Goal: Task Accomplishment & Management: Complete application form

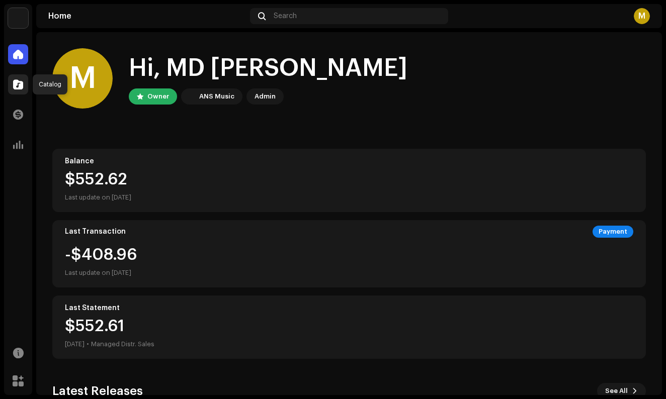
click at [21, 87] on span at bounding box center [18, 84] width 10 height 8
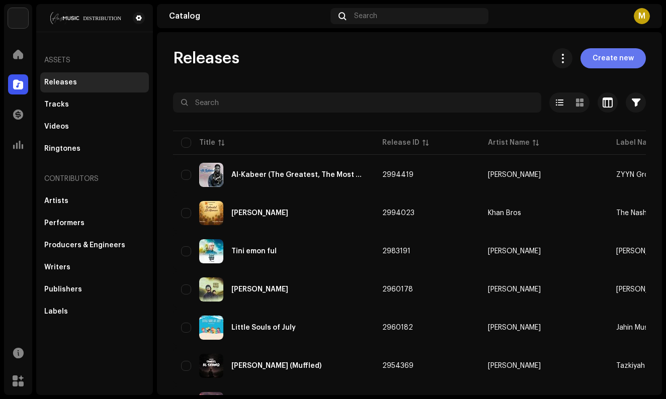
click at [585, 55] on button "Create new" at bounding box center [612, 58] width 65 height 20
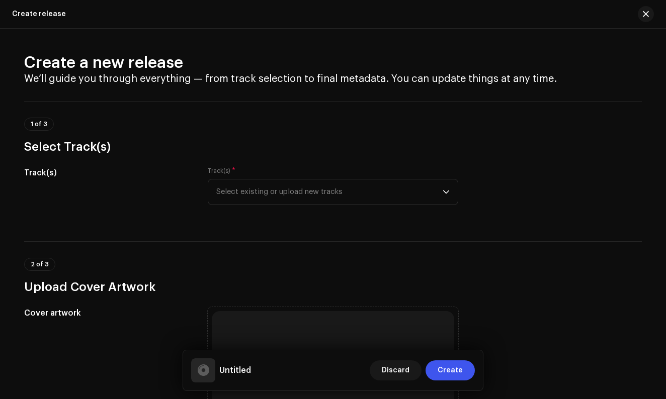
click at [323, 178] on div "Track(s) * Select existing or upload new tracks" at bounding box center [333, 186] width 250 height 38
click at [322, 186] on span "Select existing or upload new tracks" at bounding box center [329, 192] width 226 height 25
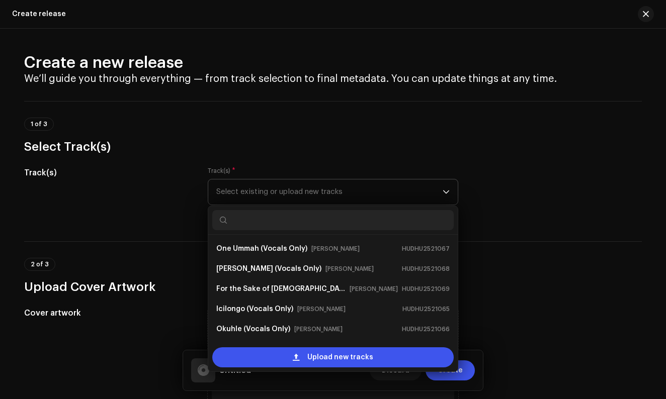
scroll to position [16, 0]
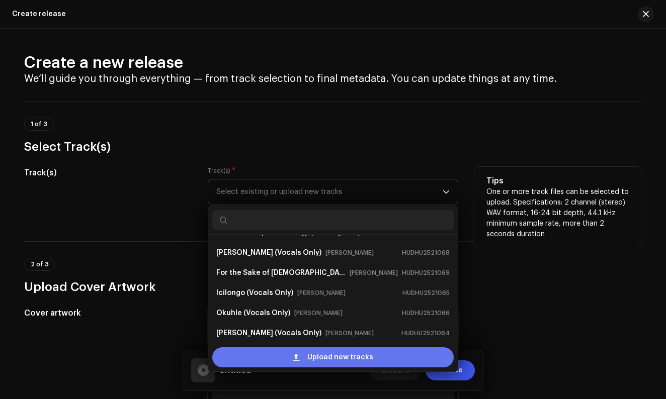
click at [258, 357] on div "Upload new tracks" at bounding box center [332, 358] width 241 height 20
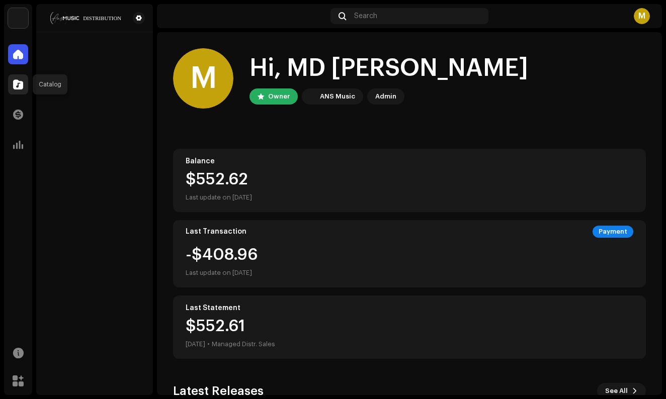
click at [24, 88] on div at bounding box center [18, 84] width 20 height 20
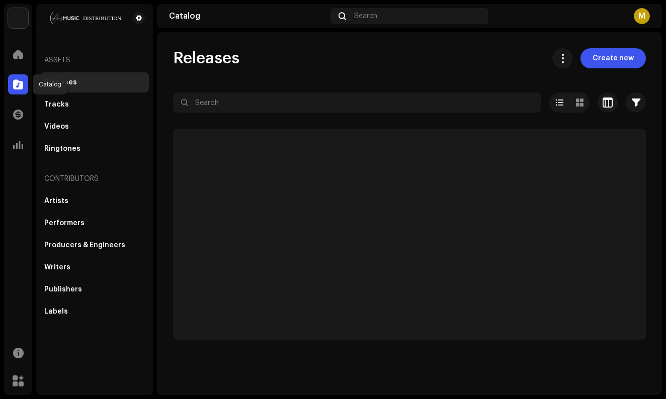
click at [19, 85] on span at bounding box center [18, 84] width 10 height 8
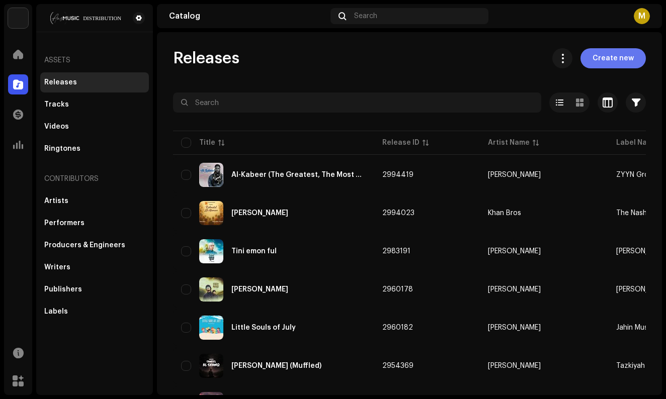
click at [598, 54] on span "Create new" at bounding box center [612, 58] width 41 height 20
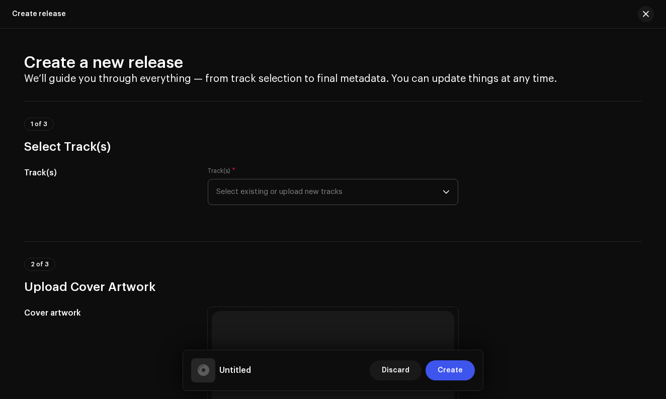
click at [309, 199] on span "Select existing or upload new tracks" at bounding box center [329, 192] width 226 height 25
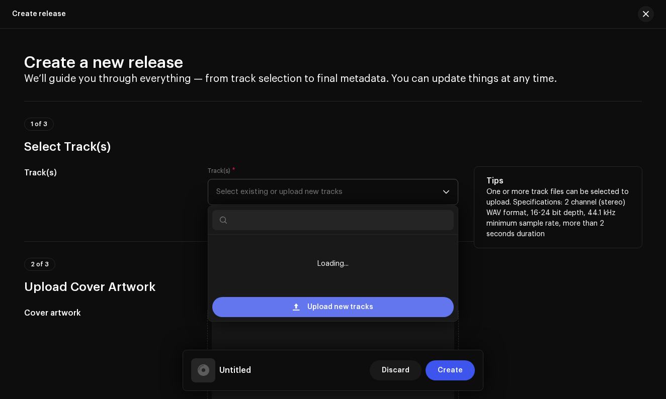
click at [281, 305] on div "Upload new tracks" at bounding box center [332, 307] width 241 height 20
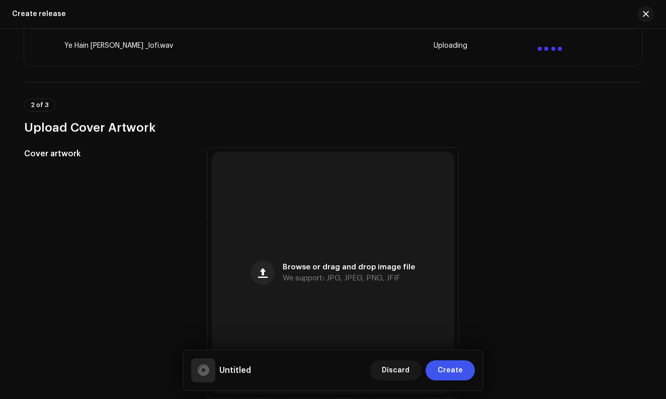
scroll to position [259, 0]
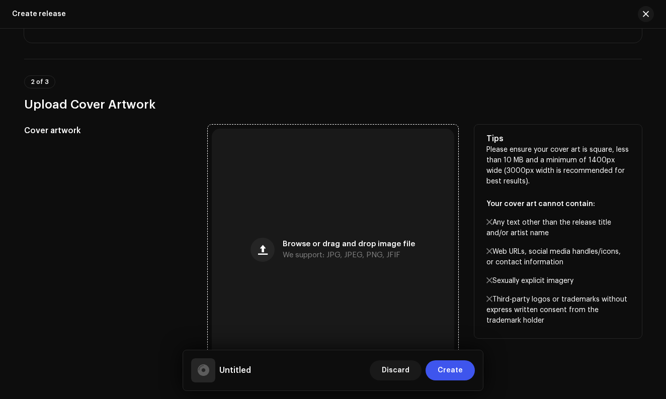
click at [323, 231] on div "Browse or drag and drop image file We support: JPG, JPEG, PNG, JFIF" at bounding box center [333, 250] width 242 height 242
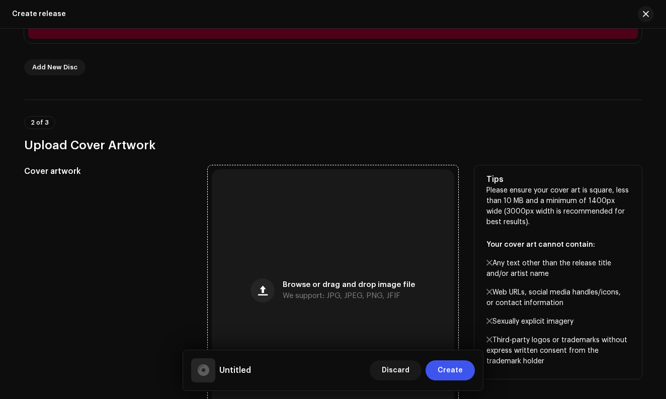
click at [275, 249] on div "Browse or drag and drop image file We support: JPG, JPEG, PNG, JFIF" at bounding box center [333, 290] width 242 height 242
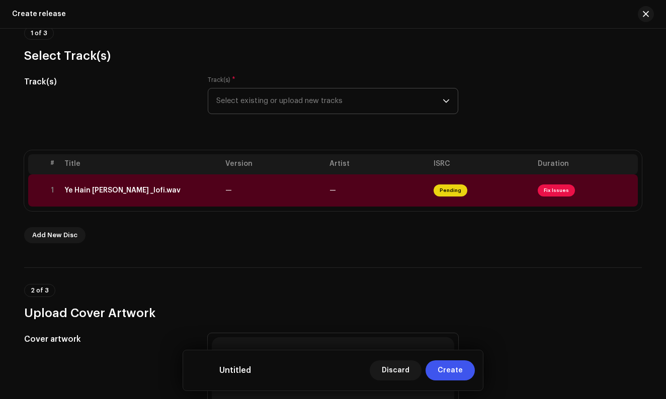
scroll to position [90, 0]
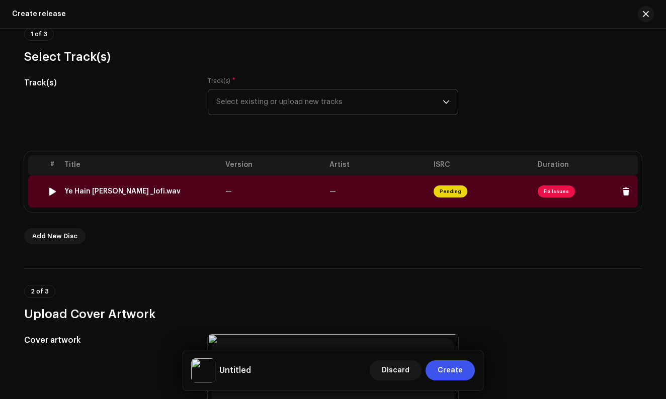
click at [199, 189] on div "Ye Hain [PERSON_NAME] _lofi.wav" at bounding box center [140, 192] width 153 height 8
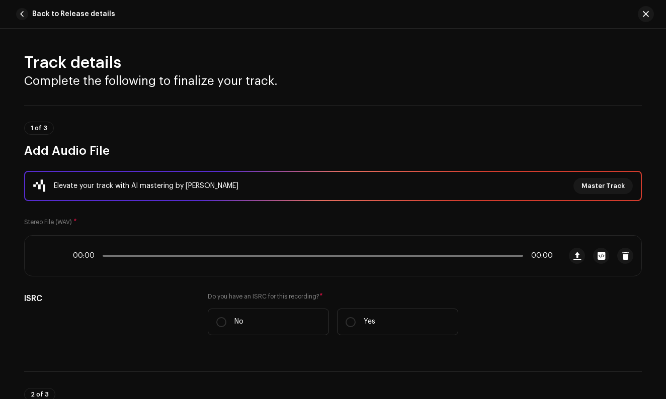
scroll to position [435, 0]
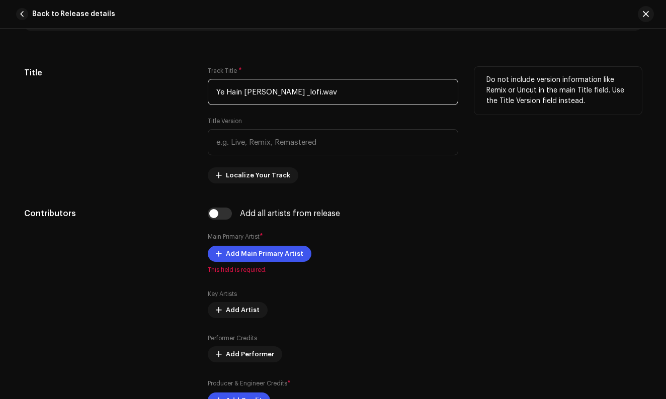
click at [292, 92] on input "Ye Hain [PERSON_NAME] _lofi.wav" at bounding box center [333, 92] width 250 height 26
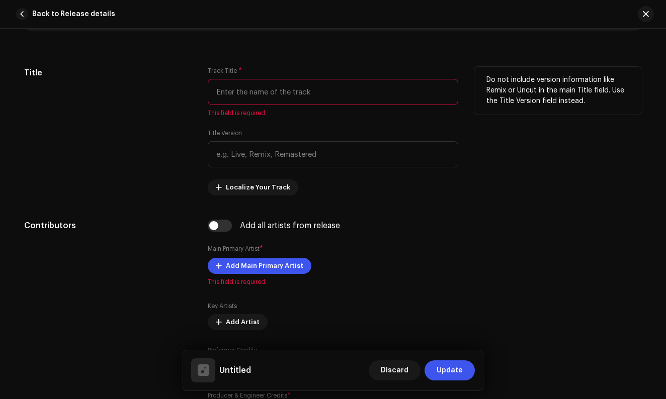
paste input "Ye Hain [PERSON_NAME]"
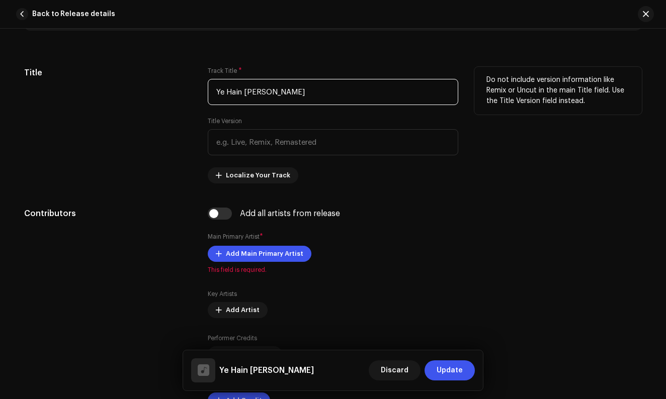
drag, startPoint x: 304, startPoint y: 92, endPoint x: 324, endPoint y: 92, distance: 20.1
click at [324, 92] on input "Ye Hain [PERSON_NAME]" at bounding box center [333, 92] width 250 height 26
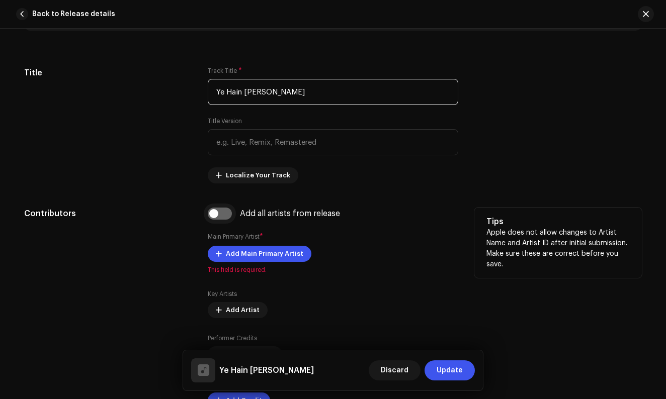
type input "Ye Hain [PERSON_NAME]"
click at [220, 213] on input "checkbox" at bounding box center [220, 214] width 24 height 12
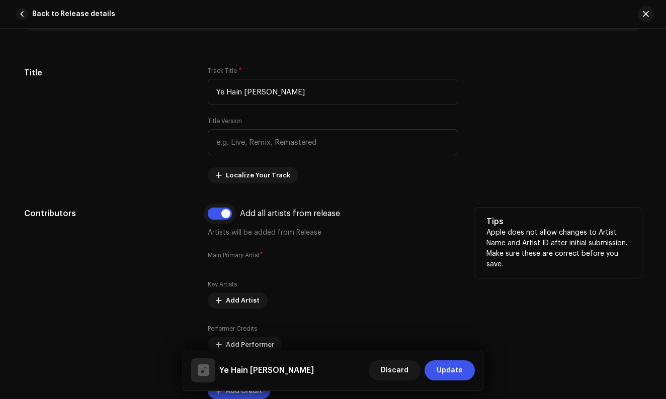
click at [220, 213] on input "checkbox" at bounding box center [220, 214] width 24 height 12
checkbox input "false"
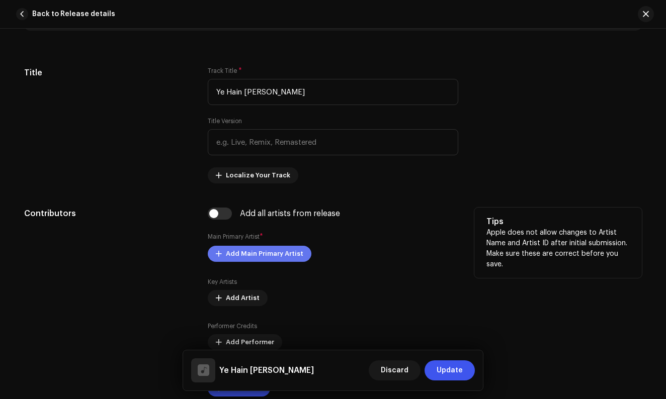
click at [222, 257] on button "Add Main Primary Artist" at bounding box center [260, 254] width 104 height 16
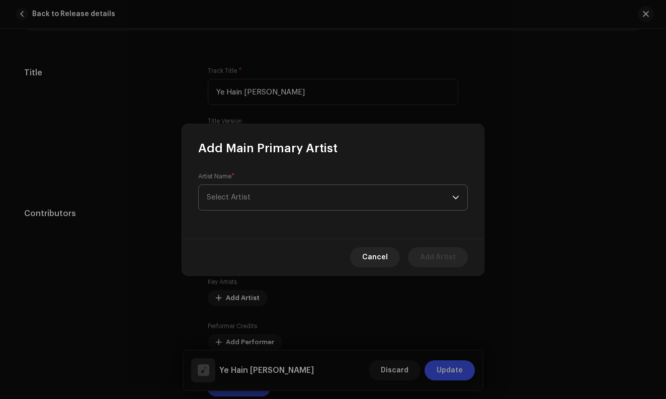
click at [242, 204] on span "Select Artist" at bounding box center [329, 197] width 245 height 25
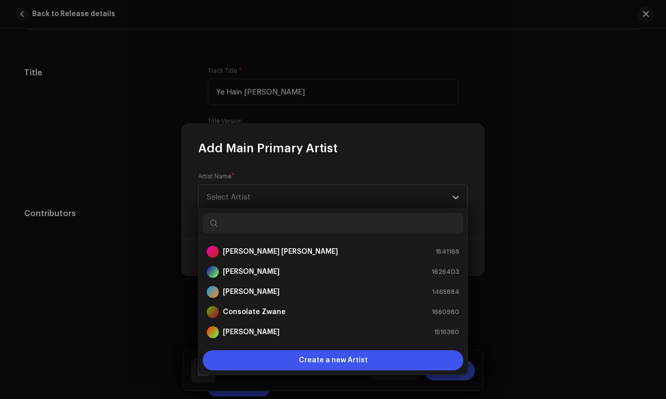
scroll to position [185, 0]
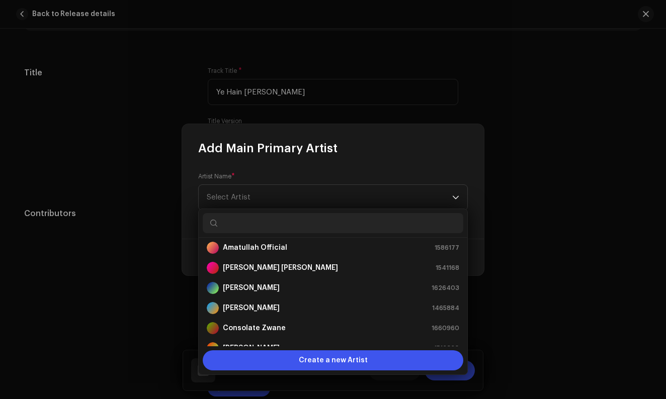
click at [246, 223] on input "text" at bounding box center [333, 223] width 261 height 20
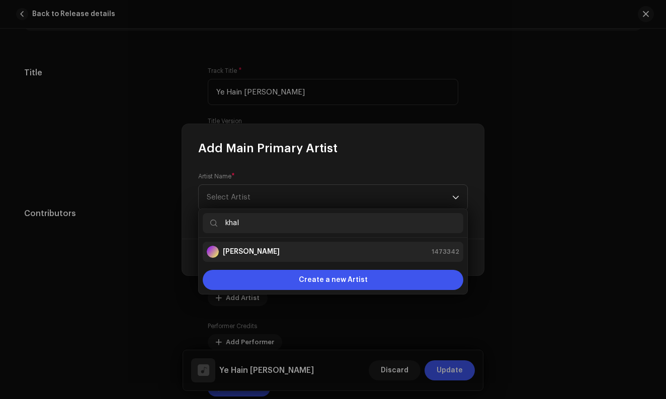
type input "khal"
click at [266, 251] on strong "[PERSON_NAME]" at bounding box center [251, 252] width 57 height 10
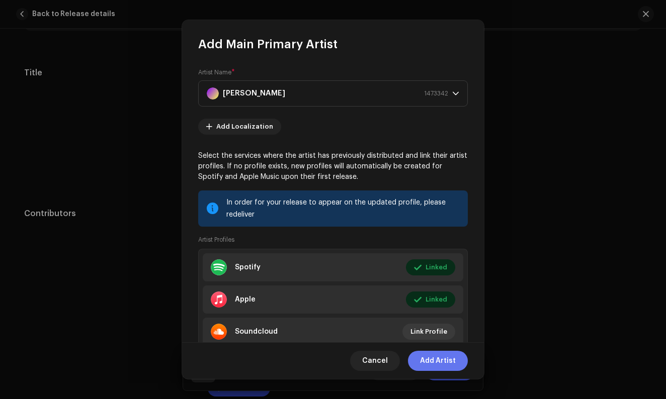
click at [424, 361] on span "Add Artist" at bounding box center [438, 361] width 36 height 20
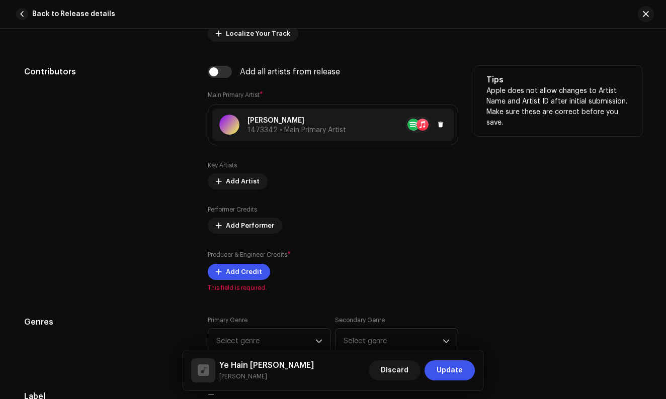
scroll to position [579, 0]
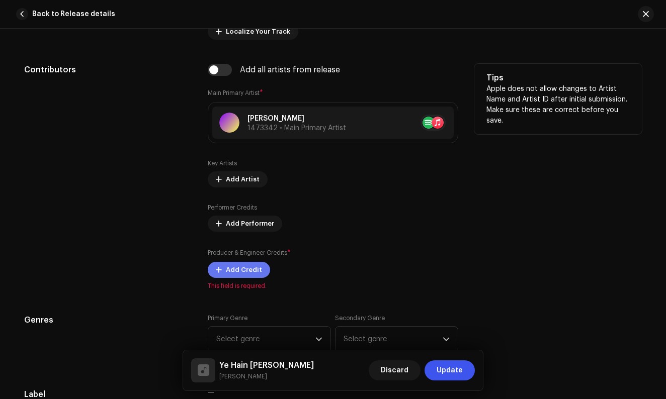
click at [221, 267] on button "Add Credit" at bounding box center [239, 270] width 62 height 16
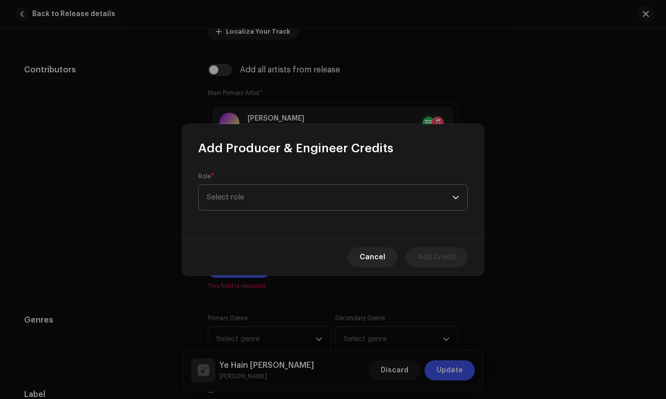
click at [305, 200] on span "Select role" at bounding box center [329, 197] width 245 height 25
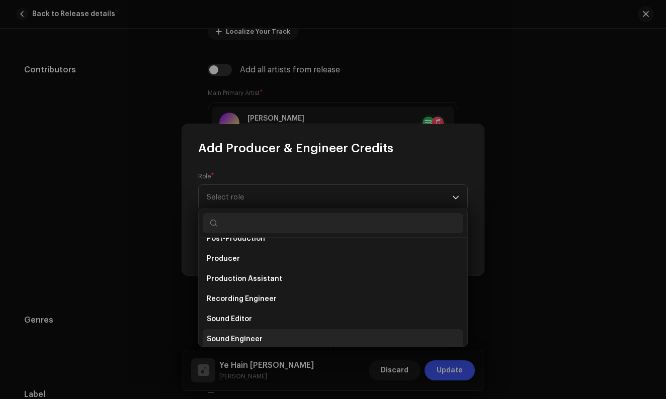
scroll to position [387, 0]
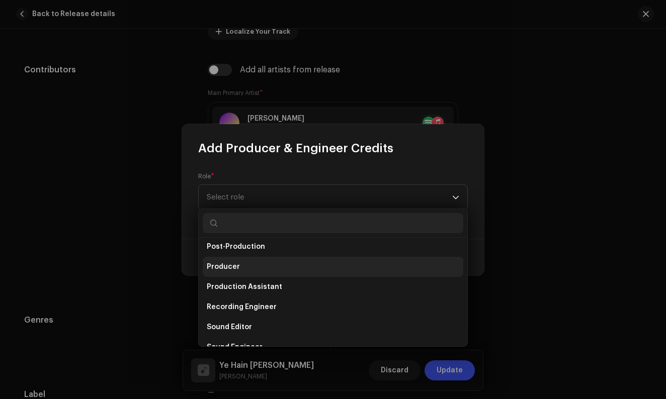
click at [282, 266] on li "Producer" at bounding box center [333, 267] width 261 height 20
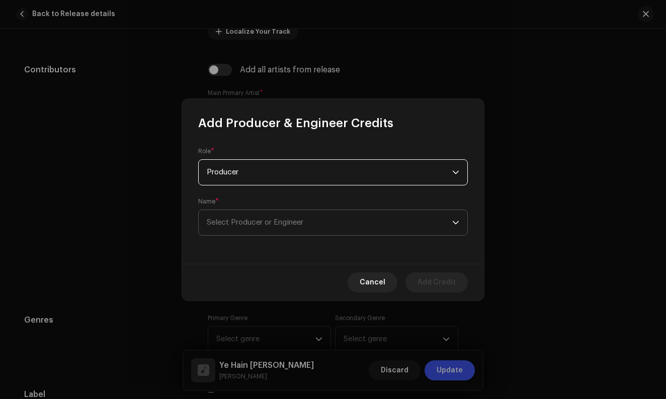
click at [249, 224] on span "Select Producer or Engineer" at bounding box center [255, 223] width 97 height 8
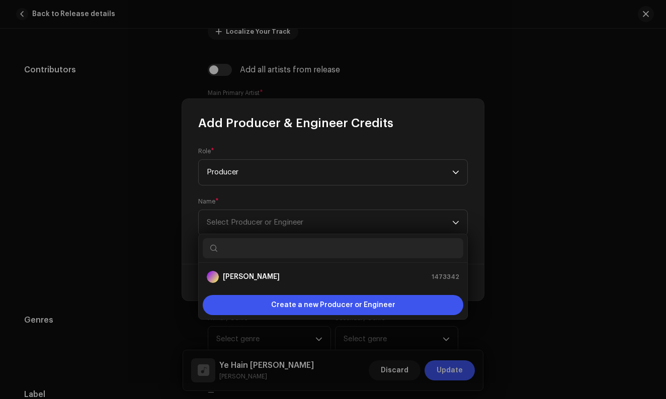
click at [258, 250] on input "text" at bounding box center [333, 248] width 261 height 20
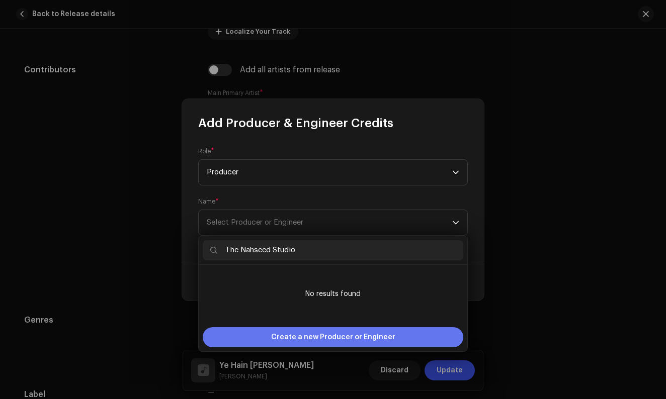
type input "The Nahseed Studio"
click at [320, 338] on span "Create a new Producer or Engineer" at bounding box center [333, 337] width 124 height 20
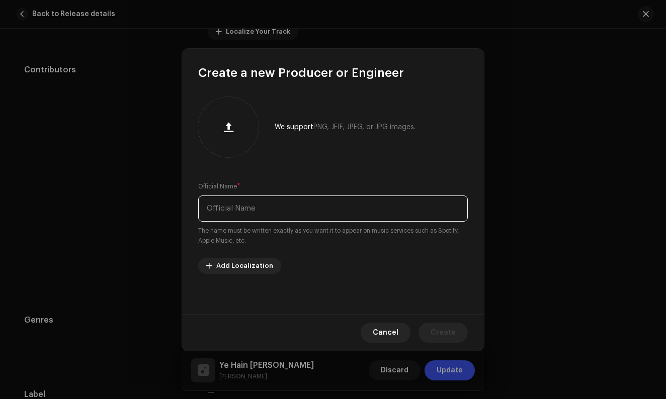
click at [260, 207] on input "text" at bounding box center [333, 209] width 270 height 26
paste input "The Nahseed Studio"
type input "The Nahseed Studio"
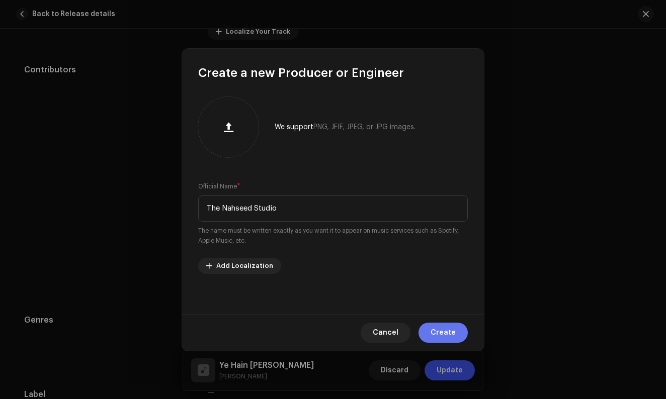
click at [450, 331] on span "Create" at bounding box center [442, 333] width 25 height 20
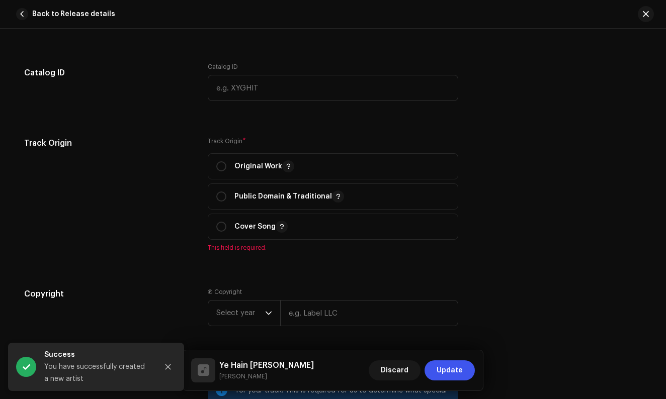
scroll to position [1086, 0]
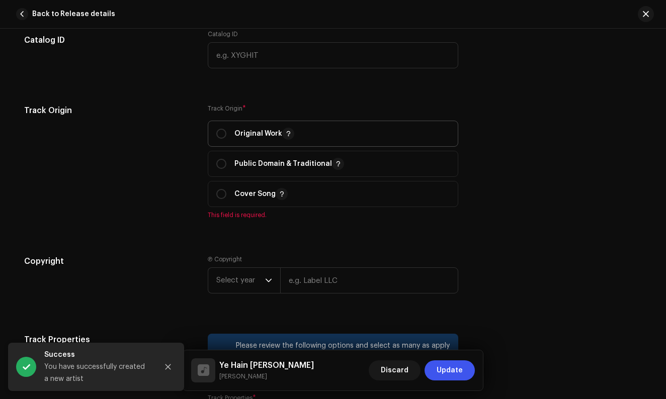
click at [228, 130] on div "Original Work" at bounding box center [255, 134] width 78 height 12
radio input "true"
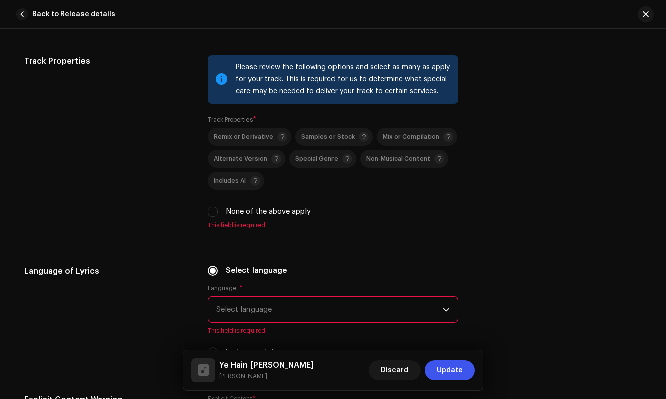
scroll to position [1362, 0]
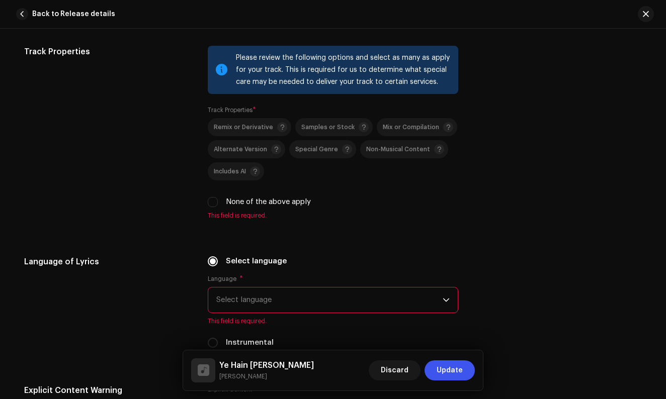
click at [215, 208] on div "Please review the following options and select as many as apply for your track.…" at bounding box center [333, 133] width 250 height 174
click at [215, 205] on input "None of the above apply" at bounding box center [213, 202] width 10 height 10
checkbox input "true"
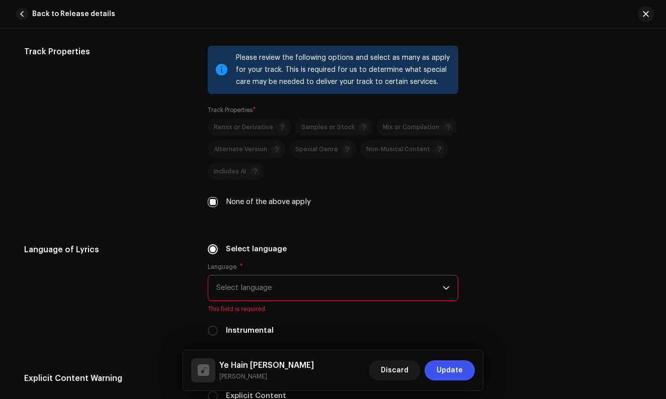
click at [242, 291] on span "Select language" at bounding box center [329, 288] width 226 height 25
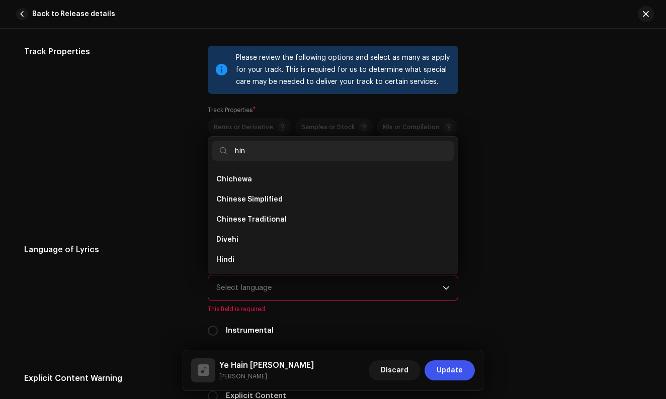
scroll to position [0, 0]
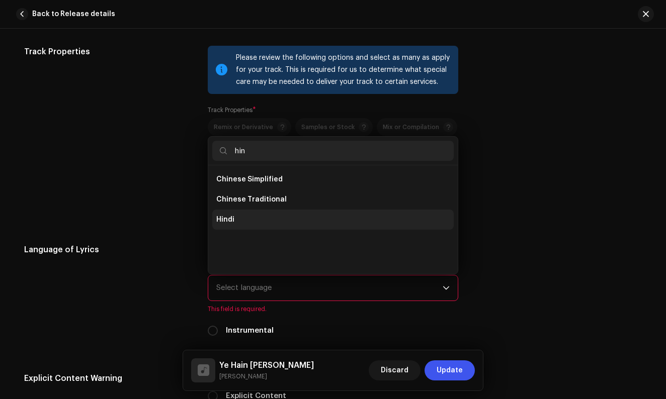
type input "hin"
click at [238, 217] on li "Hindi" at bounding box center [332, 220] width 241 height 20
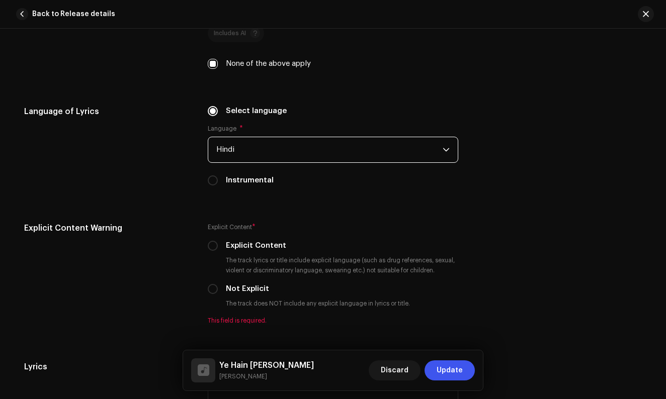
scroll to position [1505, 0]
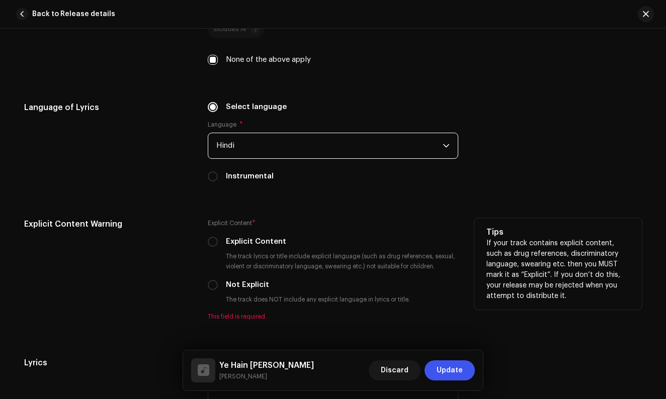
click at [216, 283] on div "Not Explicit" at bounding box center [333, 285] width 250 height 11
click at [209, 285] on input "Not Explicit" at bounding box center [213, 285] width 10 height 10
radio input "true"
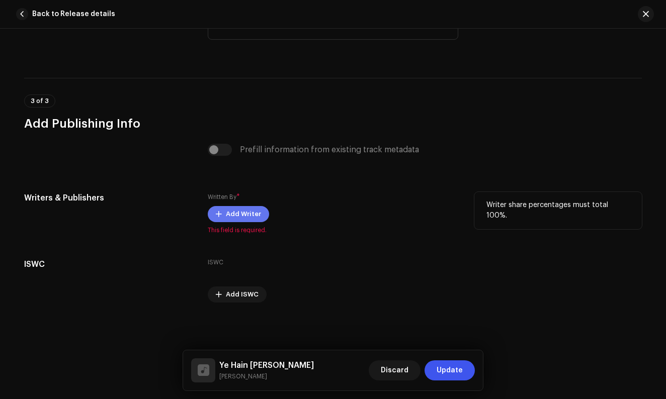
scroll to position [1858, 0]
click at [232, 216] on span "Add Writer" at bounding box center [243, 214] width 35 height 20
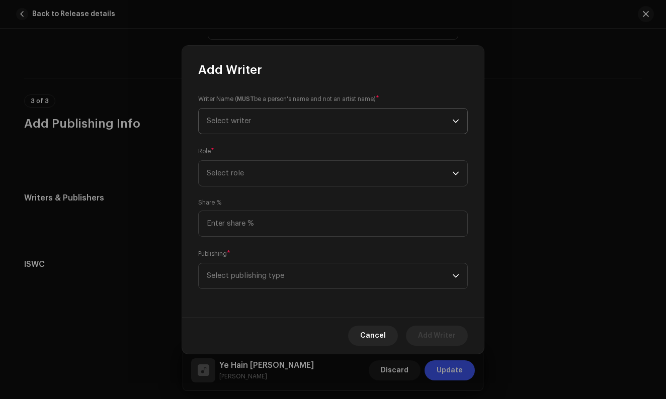
click at [254, 114] on span "Select writer" at bounding box center [329, 121] width 245 height 25
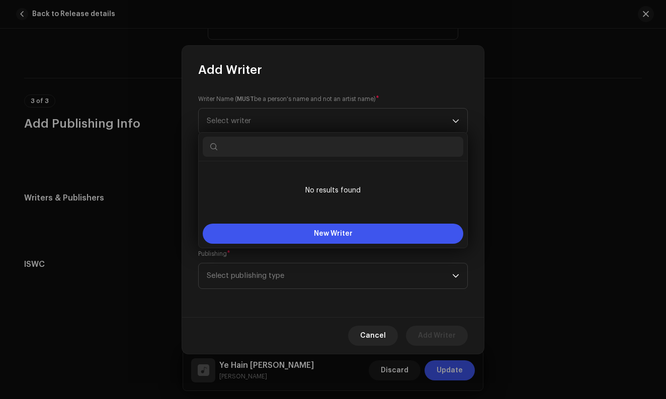
click at [243, 149] on input "text" at bounding box center [333, 147] width 261 height 20
paste input "[PERSON_NAME]"
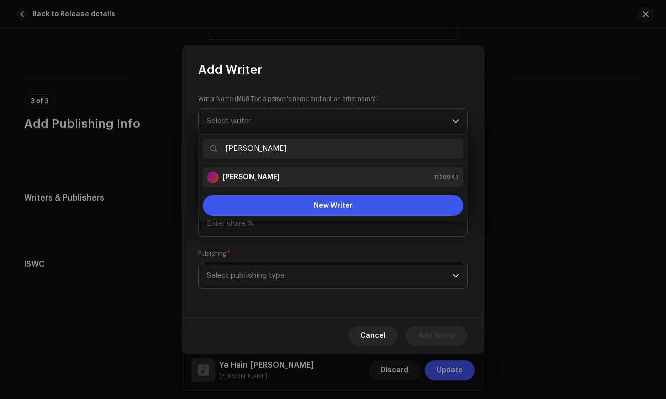
type input "[PERSON_NAME]"
click at [294, 178] on div "[PERSON_NAME] 1129947" at bounding box center [333, 177] width 252 height 12
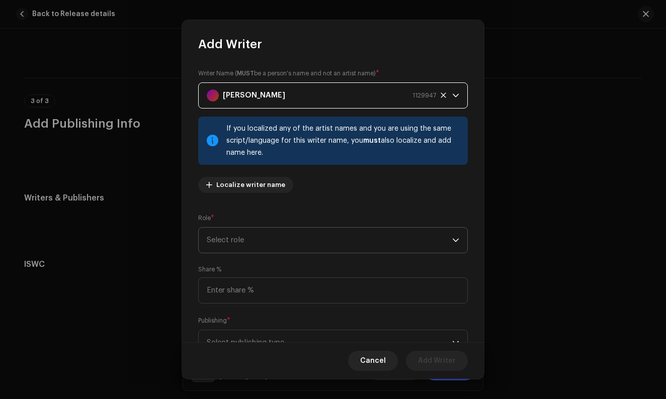
click at [237, 241] on span "Select role" at bounding box center [329, 240] width 245 height 25
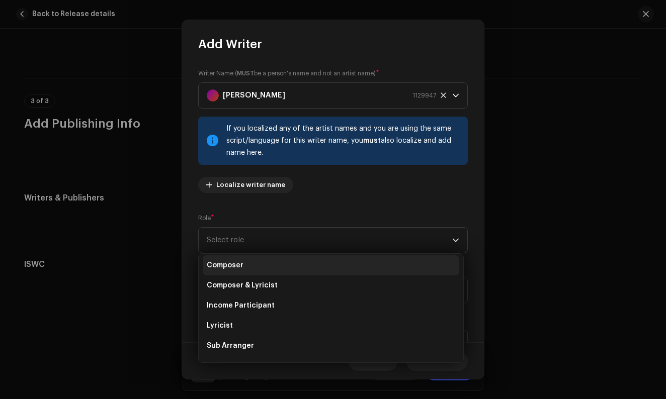
scroll to position [62, 0]
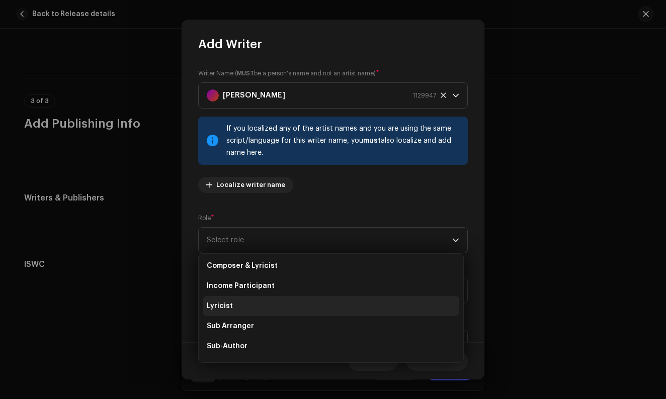
click at [256, 304] on li "Lyricist" at bounding box center [331, 306] width 256 height 20
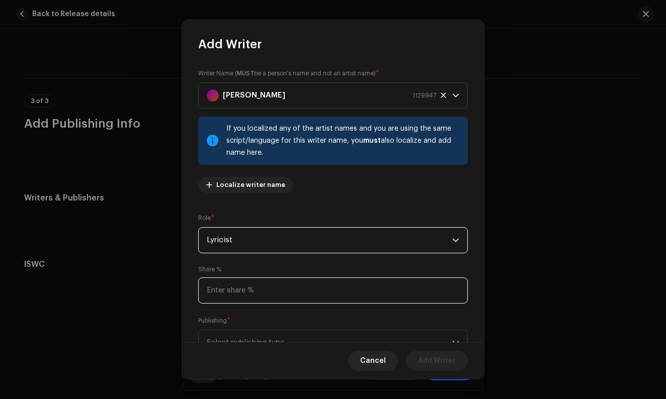
click at [328, 296] on input at bounding box center [333, 291] width 270 height 26
type input "50.00"
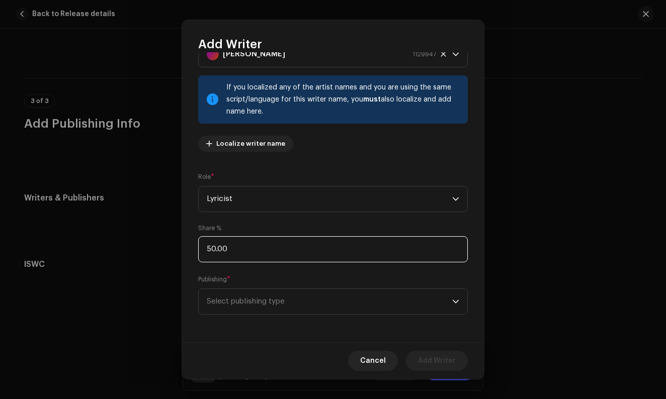
scroll to position [41, 0]
click at [301, 304] on span "Select publishing type" at bounding box center [329, 301] width 245 height 25
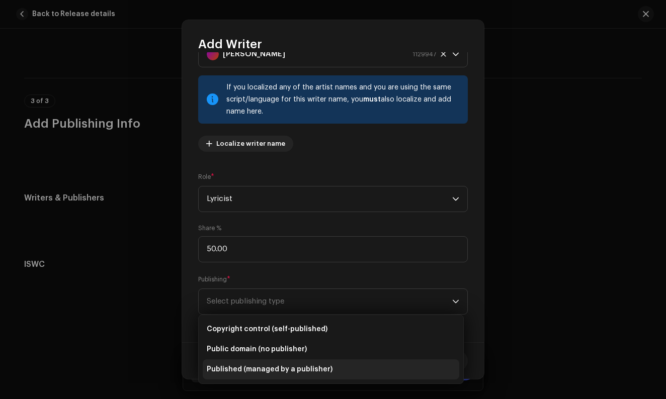
click at [245, 370] on span "Published (managed by a publisher)" at bounding box center [270, 370] width 126 height 10
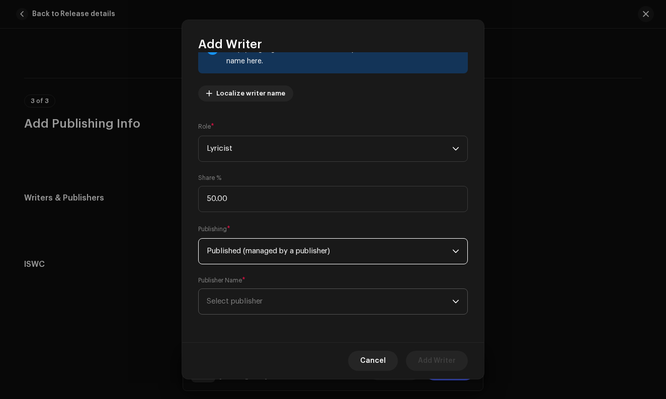
scroll to position [92, 0]
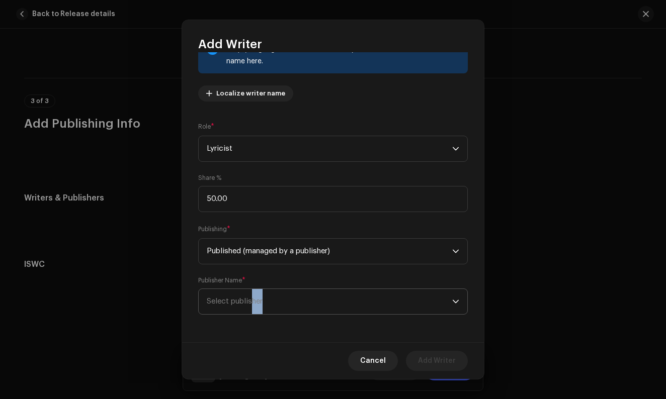
click at [251, 305] on span "Select publisher" at bounding box center [329, 301] width 245 height 25
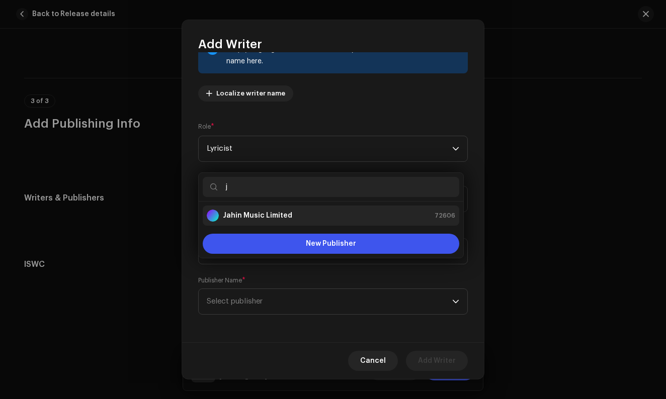
type input "j"
click at [238, 214] on strong "Jahin Music Limited" at bounding box center [257, 216] width 69 height 10
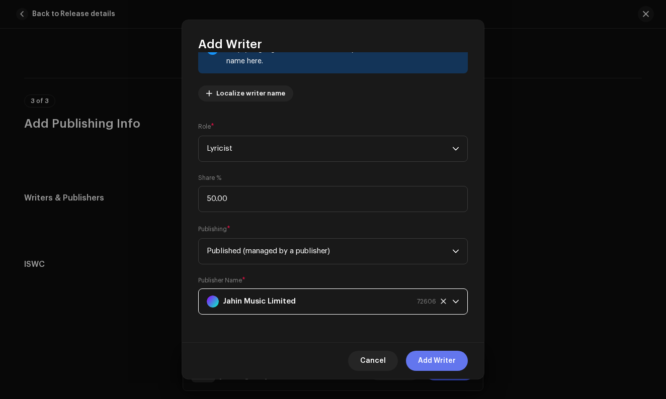
click at [417, 359] on button "Add Writer" at bounding box center [437, 361] width 62 height 20
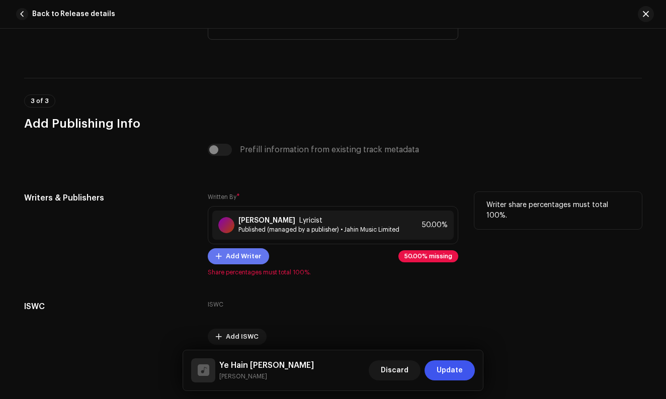
click at [237, 265] on span "Add Writer" at bounding box center [243, 256] width 35 height 20
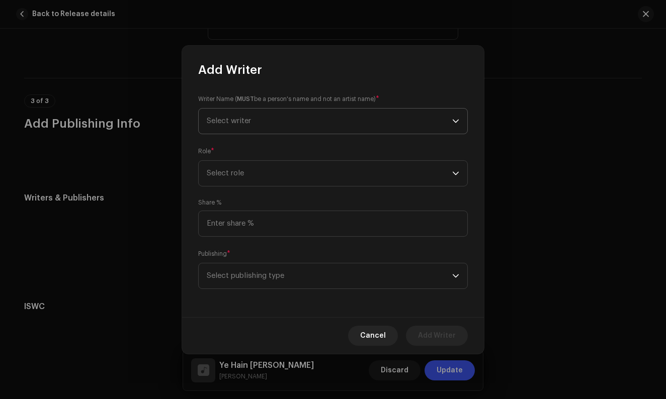
click at [282, 120] on span "Select writer" at bounding box center [329, 121] width 245 height 25
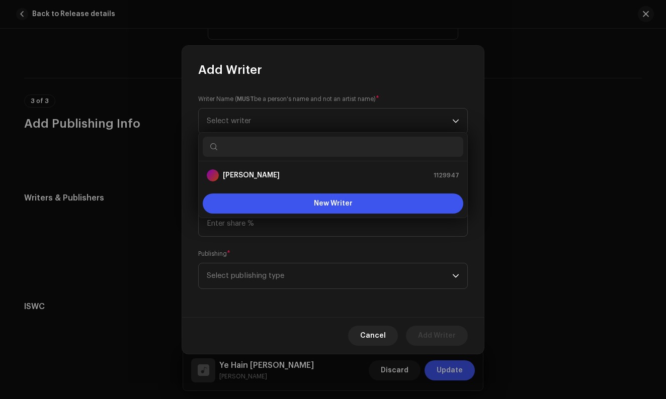
click at [256, 148] on input "text" at bounding box center [333, 147] width 261 height 20
paste input "[PERSON_NAME]"
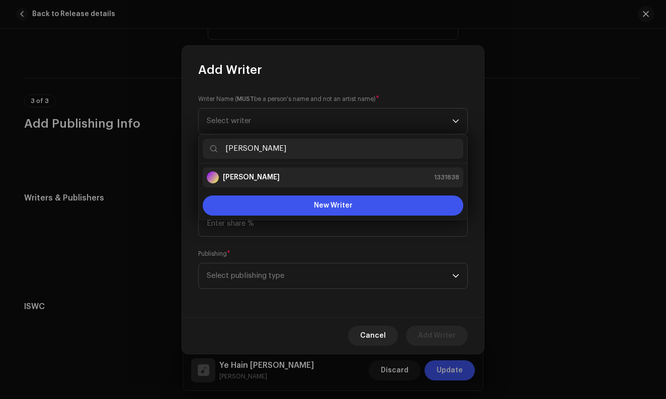
type input "[PERSON_NAME]"
click at [297, 181] on div "[PERSON_NAME] 1331838" at bounding box center [333, 177] width 252 height 12
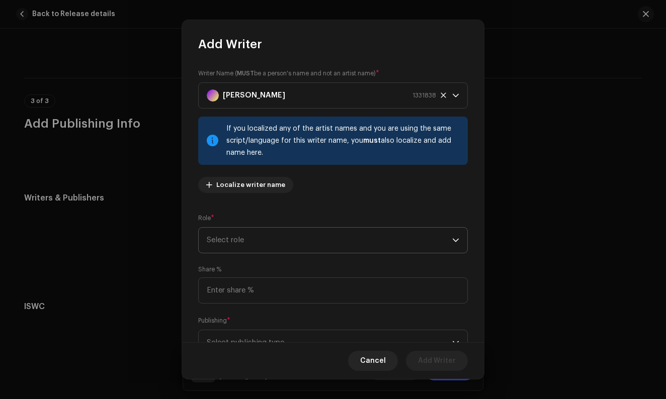
click at [244, 234] on span "Select role" at bounding box center [329, 240] width 245 height 25
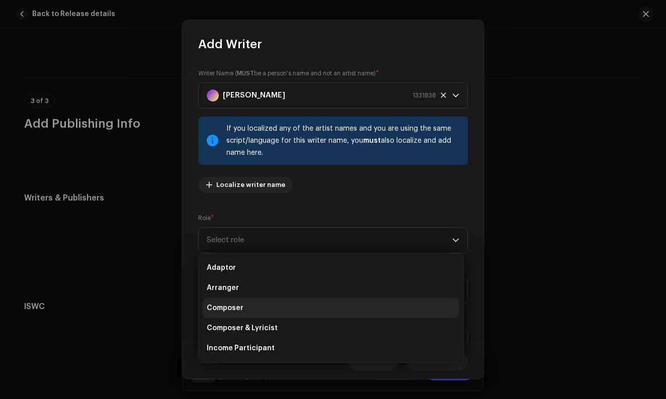
click at [243, 304] on li "Composer" at bounding box center [331, 308] width 256 height 20
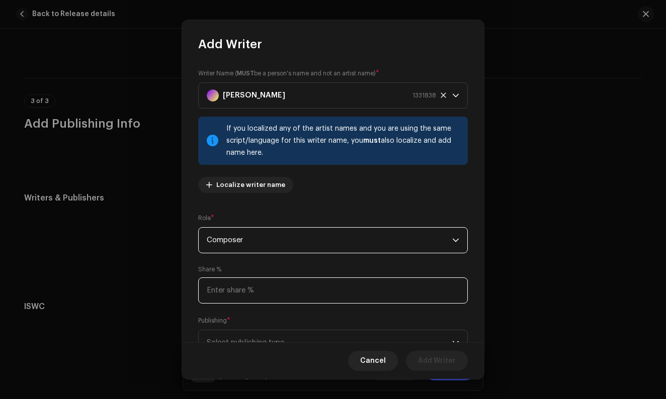
click at [284, 295] on input at bounding box center [333, 291] width 270 height 26
type input "50.00"
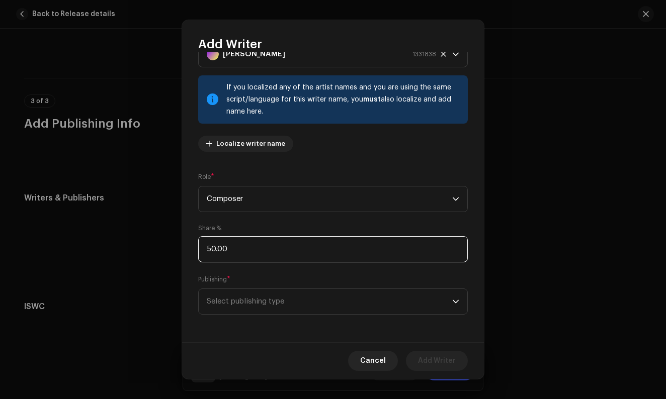
scroll to position [41, 0]
click at [275, 309] on span "Select publishing type" at bounding box center [329, 301] width 245 height 25
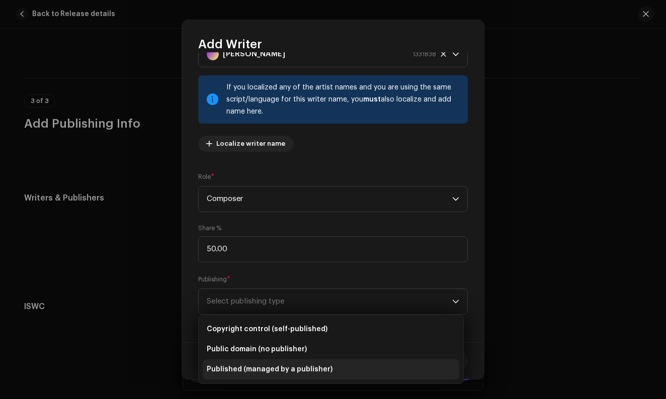
click at [257, 362] on li "Published (managed by a publisher)" at bounding box center [331, 370] width 256 height 20
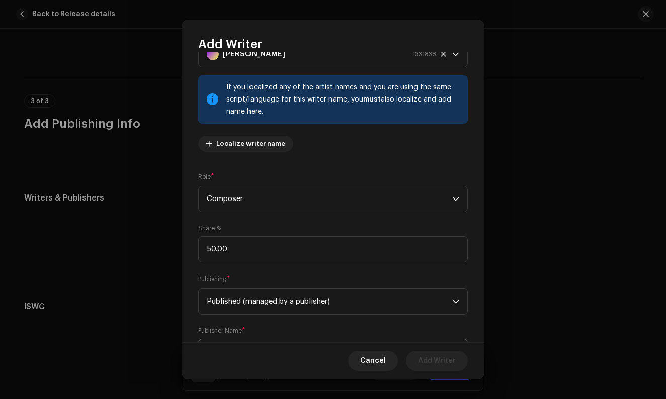
click at [249, 340] on span "Select publisher" at bounding box center [329, 351] width 245 height 25
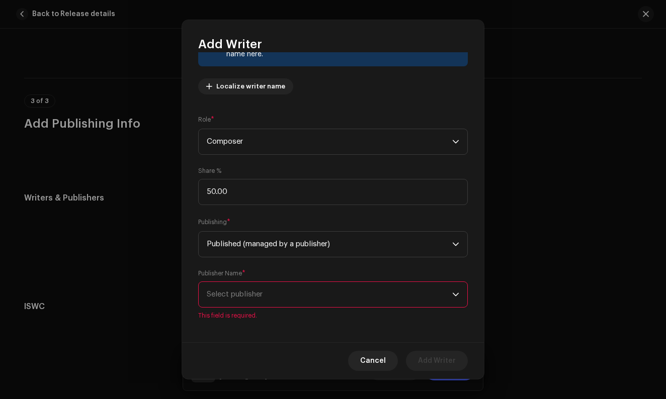
scroll to position [100, 0]
click at [258, 298] on span "Select publisher" at bounding box center [329, 293] width 245 height 25
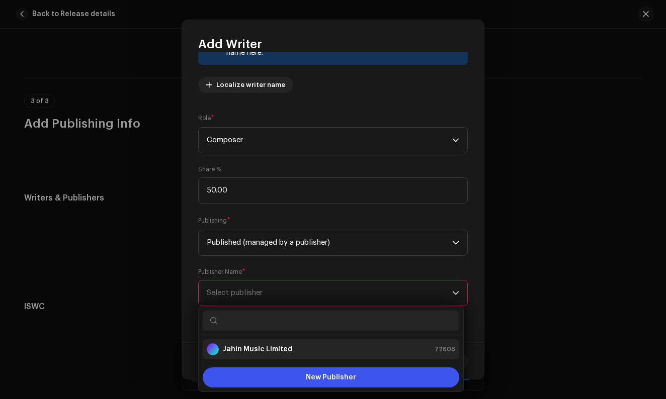
click at [253, 349] on strong "Jahin Music Limited" at bounding box center [257, 349] width 69 height 10
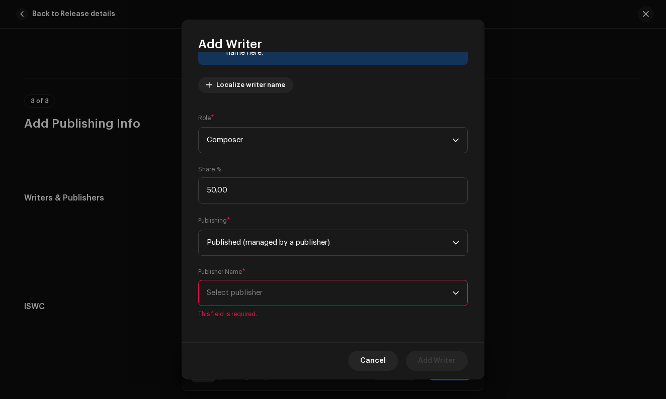
scroll to position [92, 0]
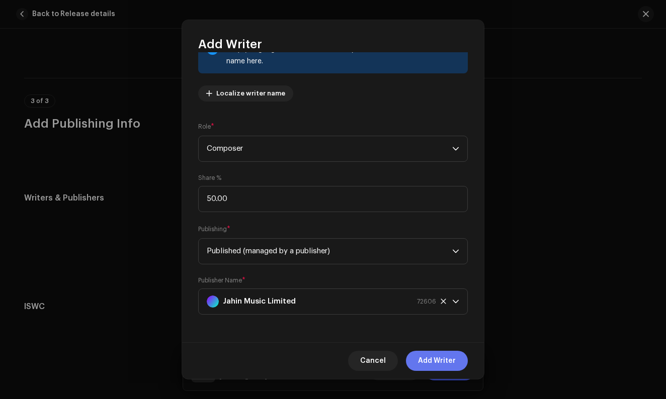
click at [428, 365] on span "Add Writer" at bounding box center [437, 361] width 38 height 20
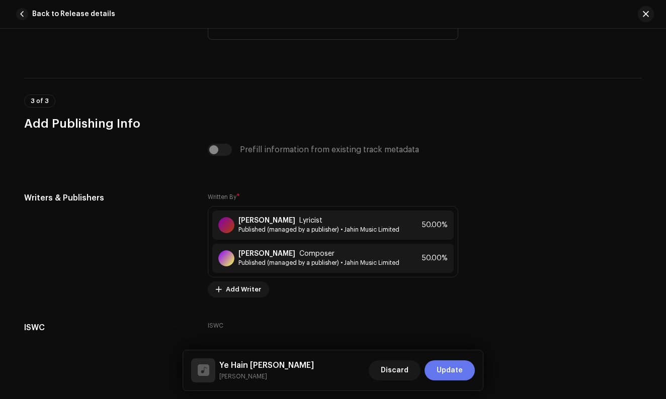
click at [461, 366] on span "Update" at bounding box center [450, 371] width 26 height 20
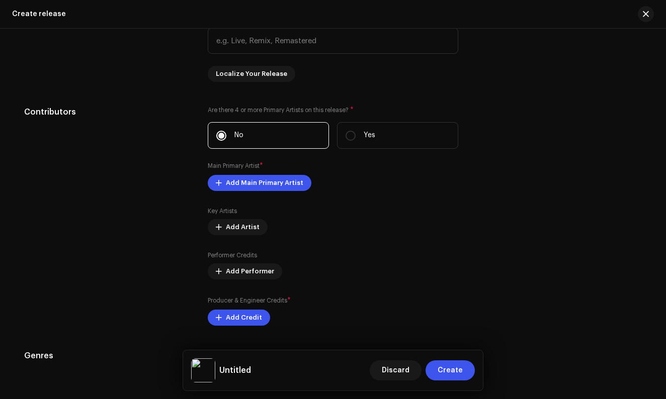
scroll to position [1014, 0]
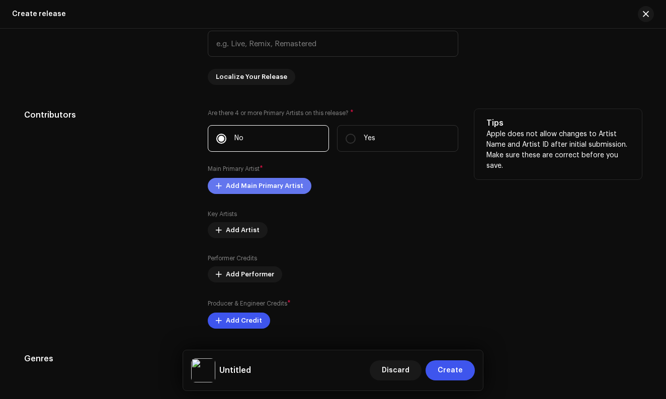
click at [234, 184] on span "Add Main Primary Artist" at bounding box center [264, 186] width 77 height 20
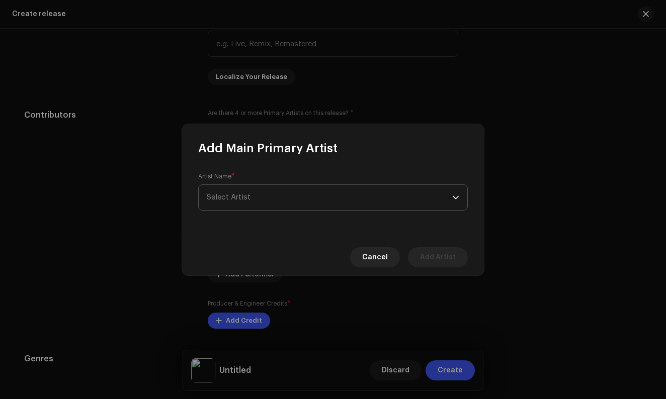
click at [242, 205] on span "Select Artist" at bounding box center [329, 197] width 245 height 25
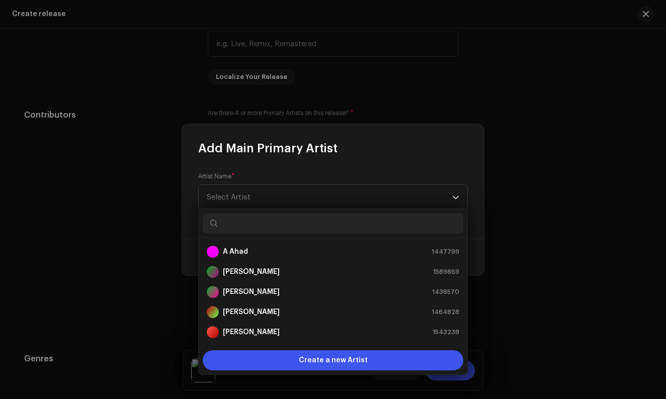
click at [238, 223] on input "text" at bounding box center [333, 223] width 261 height 20
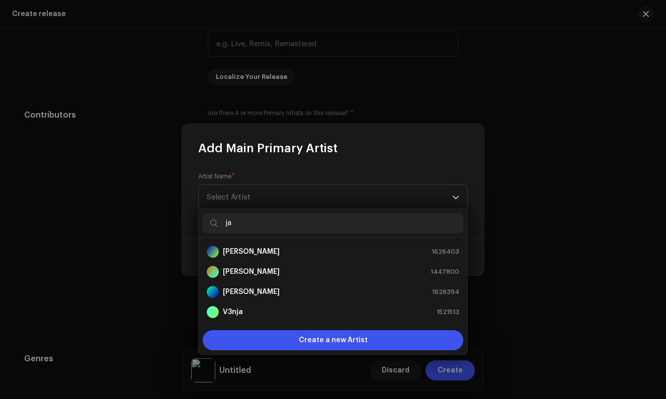
type input "j"
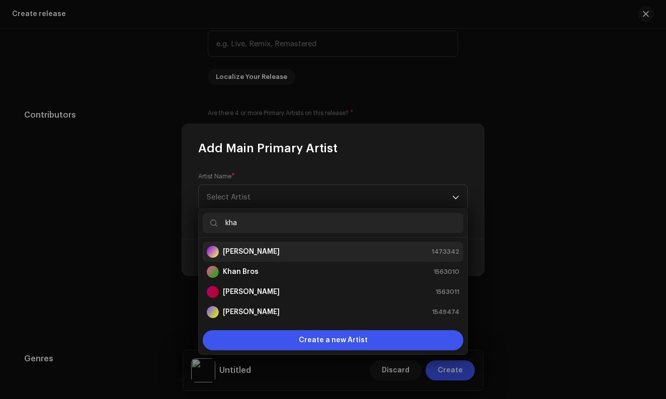
type input "kha"
click at [253, 254] on strong "[PERSON_NAME]" at bounding box center [251, 252] width 57 height 10
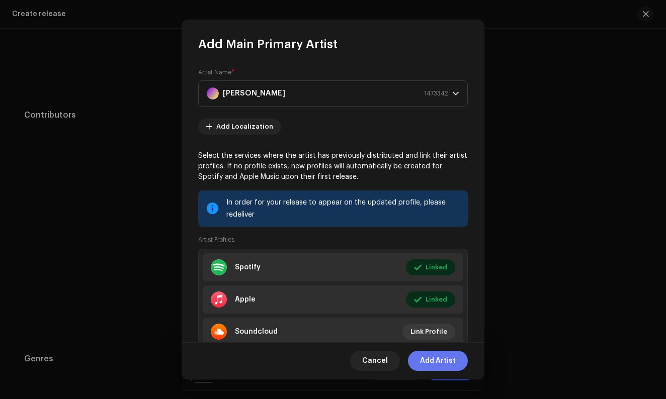
click at [431, 363] on span "Add Artist" at bounding box center [438, 361] width 36 height 20
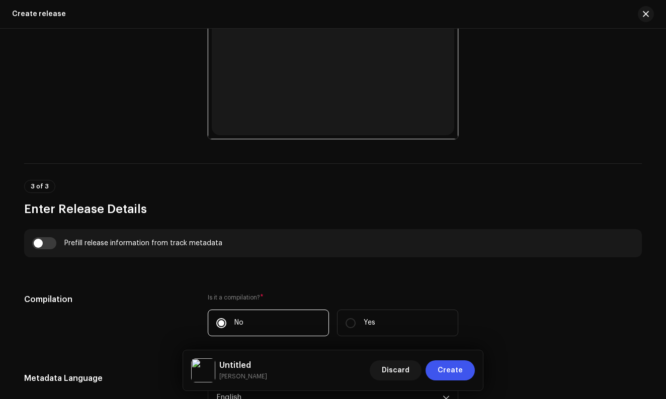
scroll to position [532, 0]
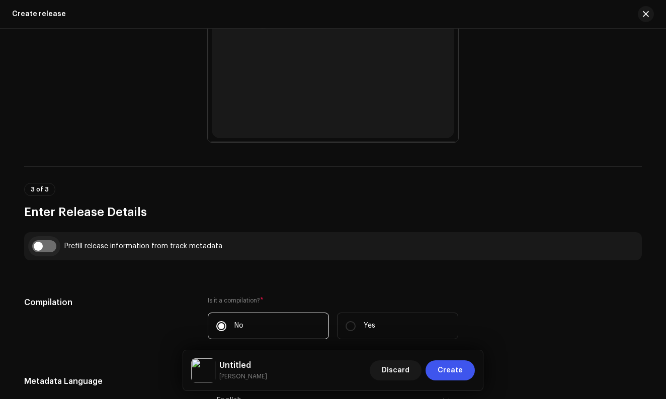
click at [46, 242] on input "checkbox" at bounding box center [44, 246] width 24 height 12
checkbox input "true"
type input "Ye Hain [PERSON_NAME]"
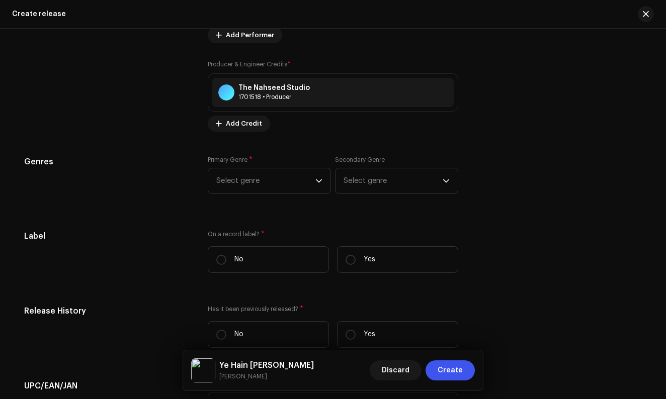
scroll to position [1316, 0]
click at [287, 184] on span "Select genre" at bounding box center [265, 179] width 99 height 25
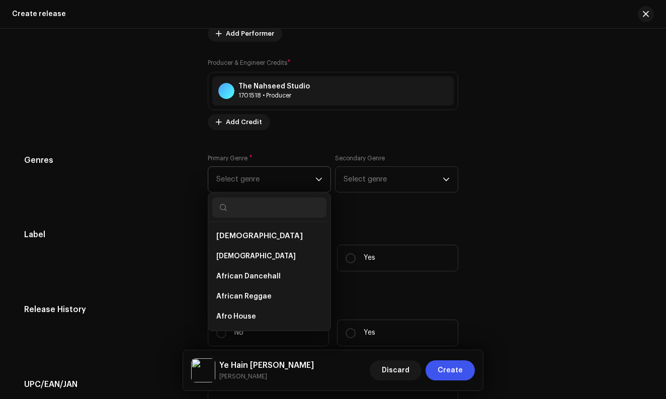
click at [261, 209] on input "text" at bounding box center [269, 208] width 114 height 20
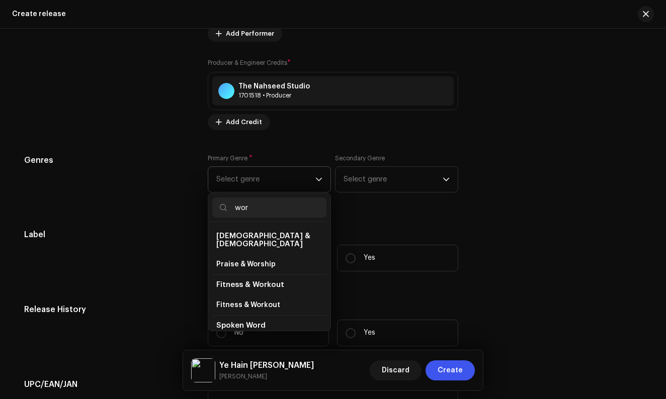
type input "for"
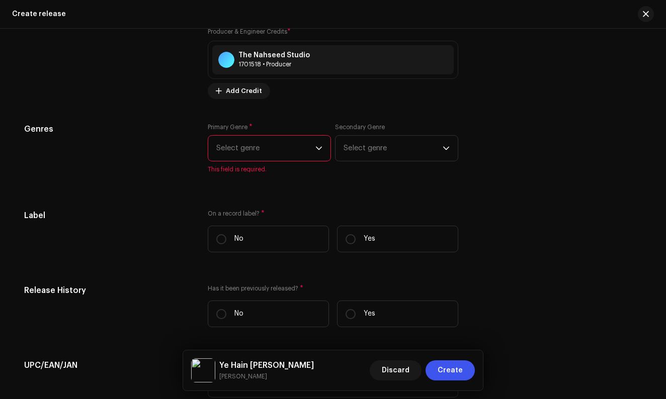
scroll to position [1369, 0]
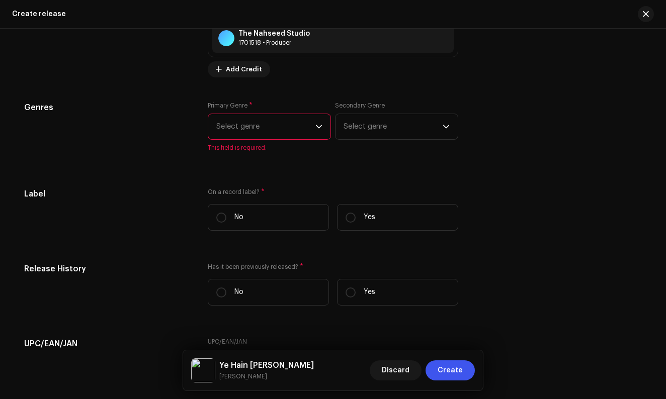
click at [253, 135] on span "Select genre" at bounding box center [265, 126] width 99 height 25
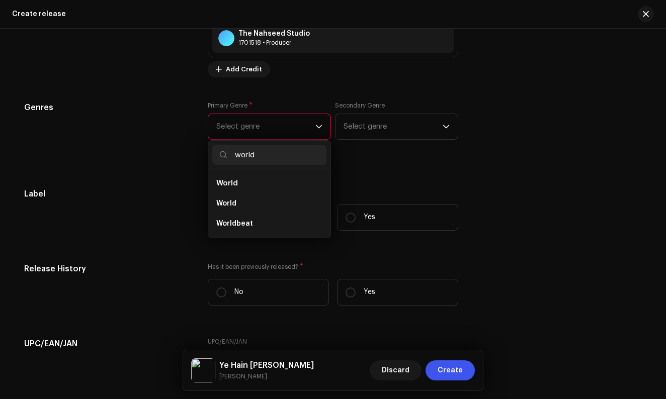
type input "world"
click at [235, 189] on li "World" at bounding box center [269, 184] width 114 height 20
click at [237, 200] on li "World" at bounding box center [269, 204] width 114 height 20
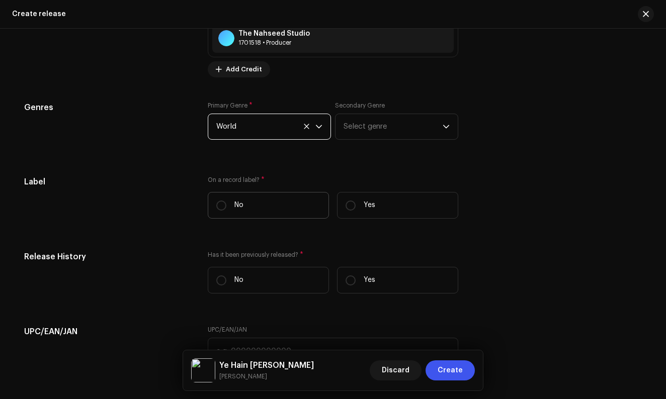
click at [254, 209] on label "No" at bounding box center [268, 205] width 121 height 27
click at [226, 209] on input "No" at bounding box center [221, 206] width 10 height 10
radio input "true"
click at [324, 208] on label "No" at bounding box center [268, 205] width 121 height 27
click at [226, 208] on input "No" at bounding box center [221, 206] width 10 height 10
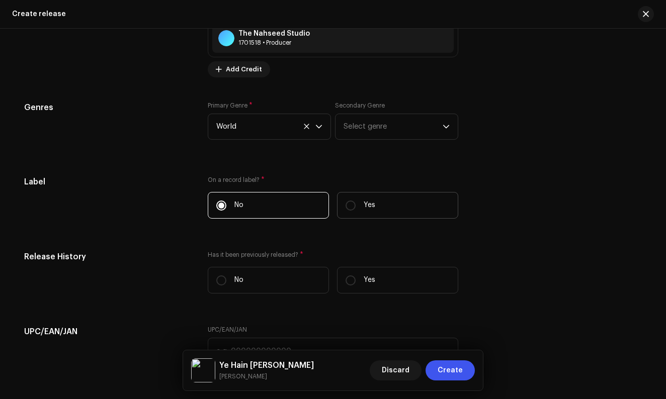
click at [339, 209] on label "Yes" at bounding box center [397, 205] width 121 height 27
click at [345, 209] on input "Yes" at bounding box center [350, 206] width 10 height 10
radio input "true"
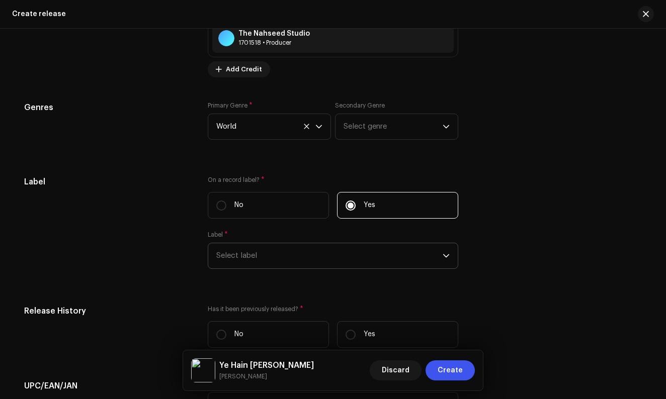
click at [293, 256] on span "Select label" at bounding box center [329, 255] width 226 height 25
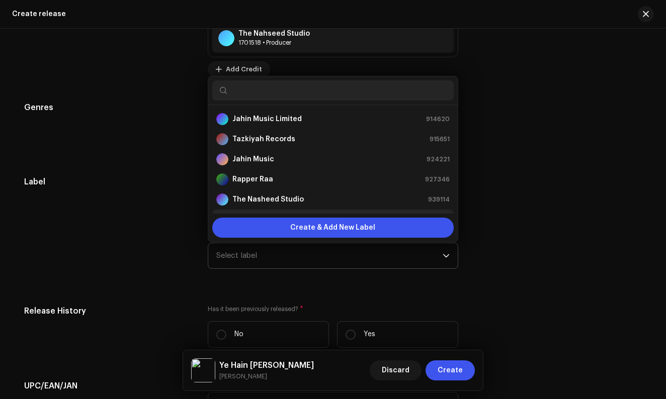
scroll to position [16, 0]
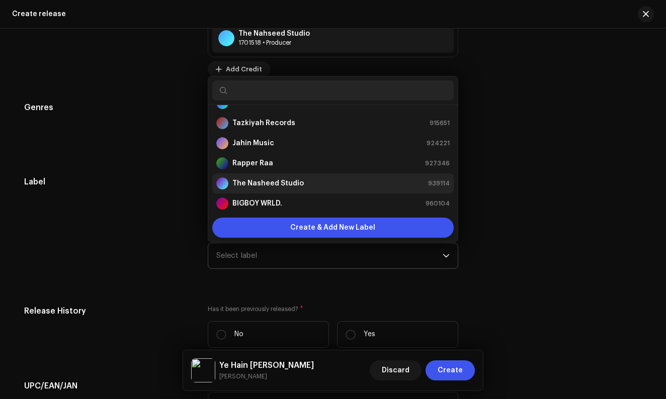
click at [315, 181] on div "The Nasheed Studio 939114" at bounding box center [332, 184] width 233 height 12
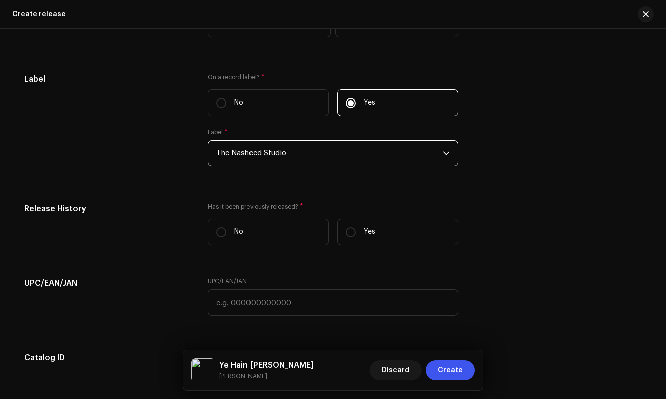
scroll to position [1482, 0]
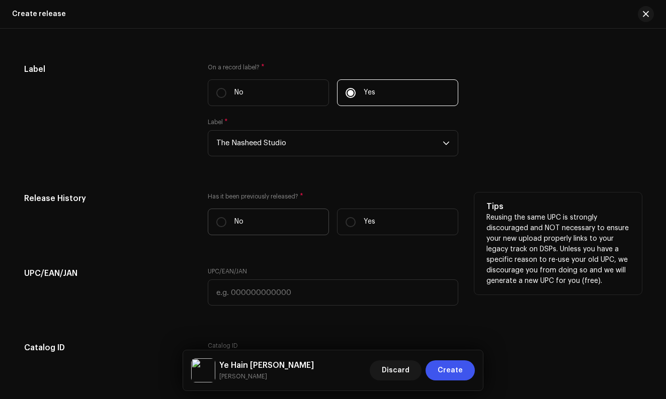
click at [266, 226] on label "No" at bounding box center [268, 222] width 121 height 27
click at [226, 226] on input "No" at bounding box center [221, 222] width 10 height 10
radio input "true"
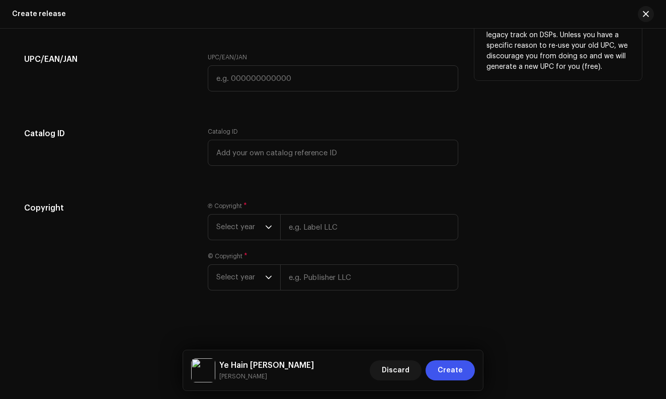
scroll to position [1696, 0]
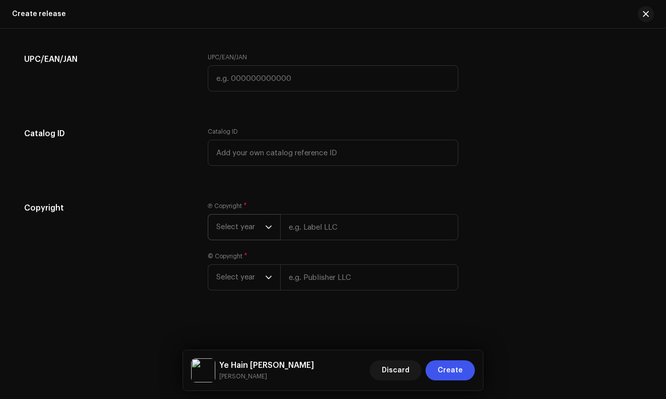
click at [266, 226] on icon "dropdown trigger" at bounding box center [268, 227] width 7 height 7
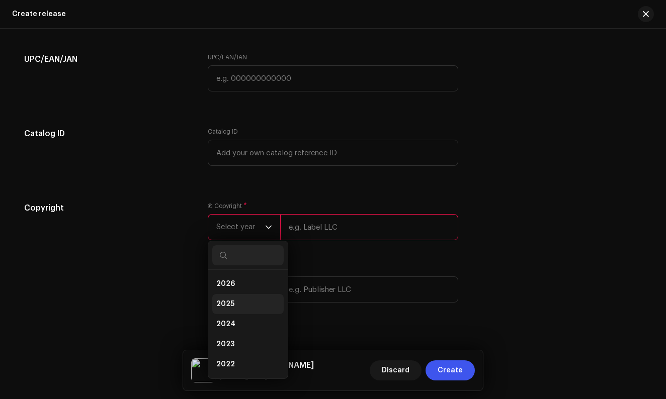
click at [240, 301] on li "2025" at bounding box center [247, 304] width 71 height 20
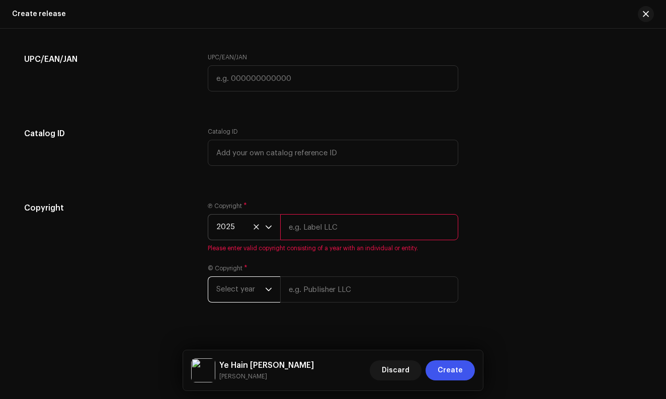
click at [245, 289] on span "Select year" at bounding box center [240, 289] width 49 height 25
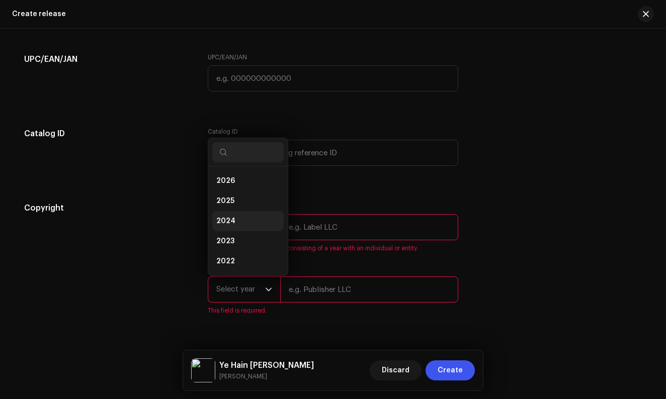
scroll to position [16, 0]
click at [258, 205] on li "2024" at bounding box center [247, 205] width 71 height 20
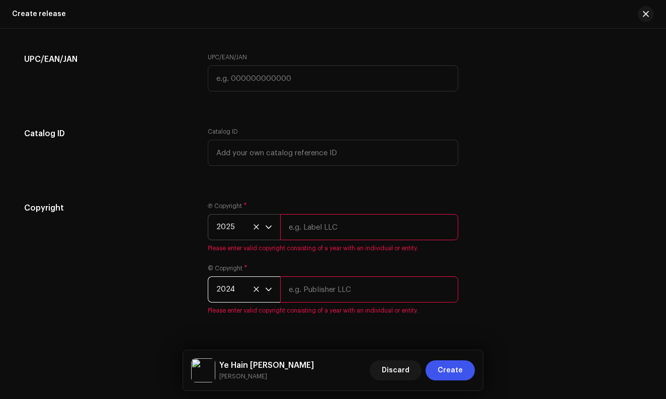
click at [247, 283] on span "2024" at bounding box center [240, 289] width 49 height 25
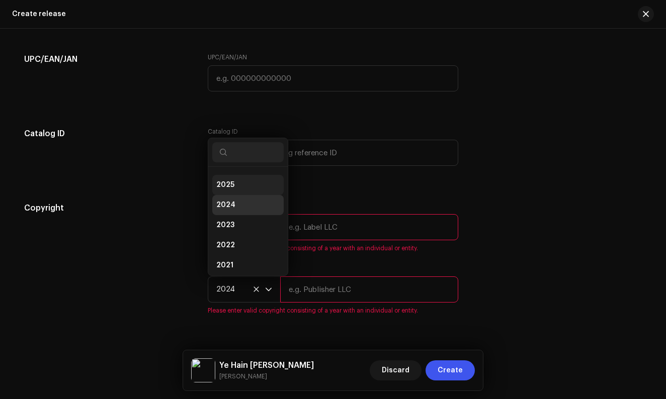
click at [240, 187] on li "2025" at bounding box center [247, 185] width 71 height 20
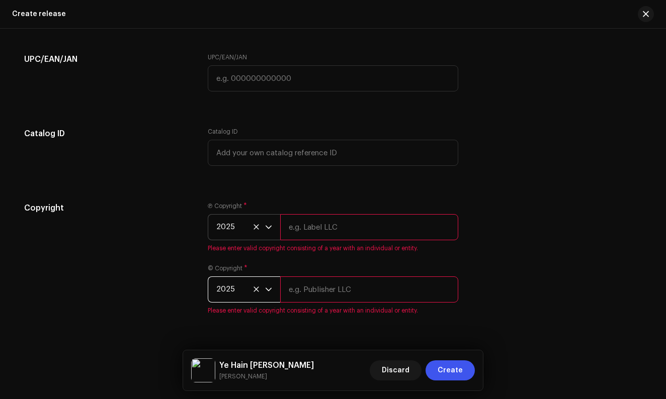
click at [354, 235] on input "text" at bounding box center [369, 227] width 178 height 26
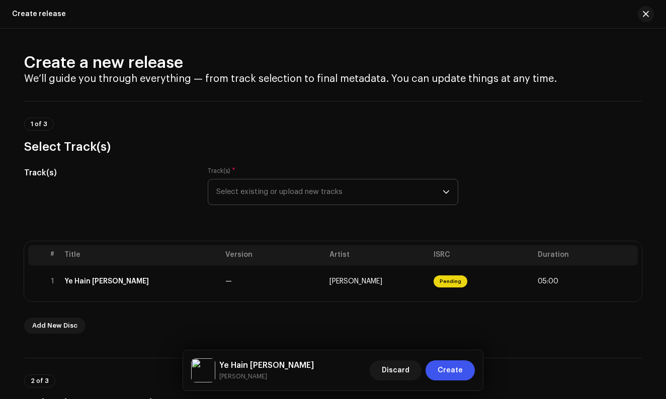
scroll to position [0, 0]
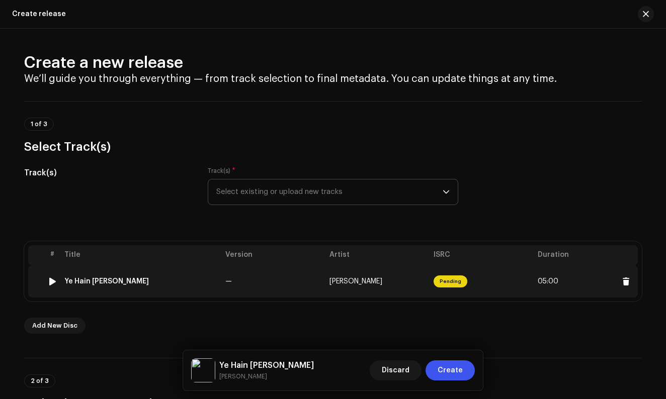
click at [221, 291] on td "—" at bounding box center [273, 282] width 104 height 32
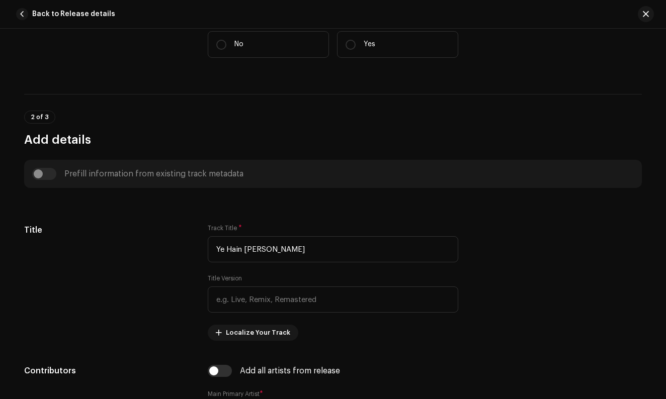
scroll to position [166, 0]
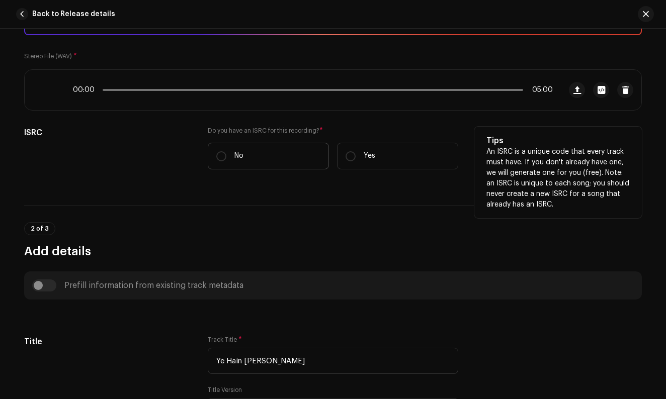
click at [240, 166] on label "No" at bounding box center [268, 156] width 121 height 27
click at [226, 161] on input "No" at bounding box center [221, 156] width 10 height 10
radio input "true"
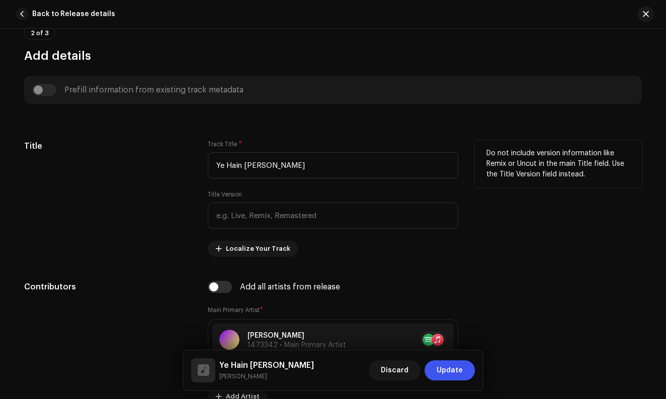
scroll to position [389, 0]
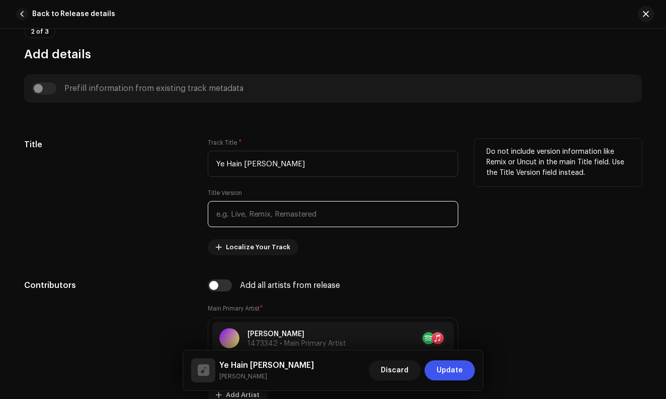
click at [252, 220] on input "text" at bounding box center [333, 214] width 250 height 26
paste input "(Slow and Reverb)"
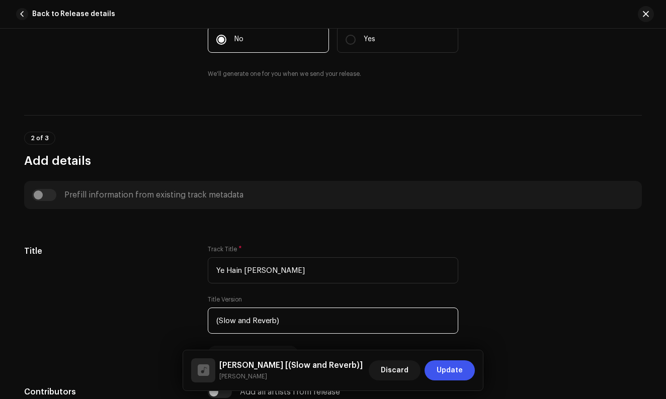
scroll to position [304, 0]
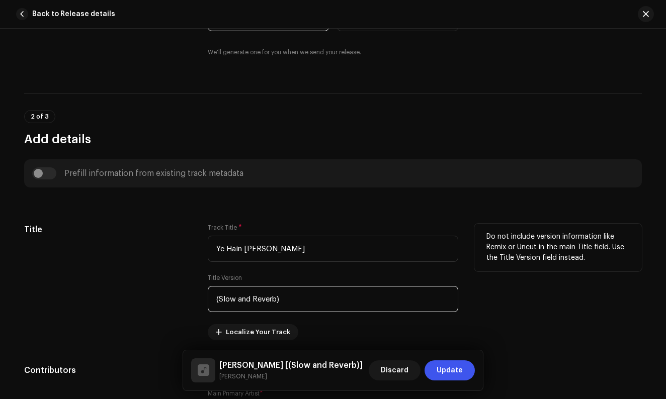
drag, startPoint x: 219, startPoint y: 302, endPoint x: 199, endPoint y: 300, distance: 20.7
click at [199, 300] on div "Title Track Title * Ye Hain Mere Muhammad Title Version (Slow and Reverb) Local…" at bounding box center [333, 282] width 618 height 117
drag, startPoint x: 273, startPoint y: 299, endPoint x: 283, endPoint y: 299, distance: 10.1
click at [283, 299] on input "Slow and Reverb)" at bounding box center [333, 299] width 250 height 26
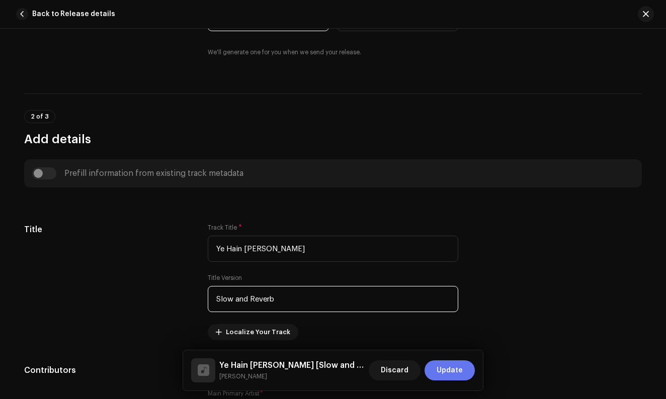
type input "Slow and Reverb"
click at [453, 369] on span "Update" at bounding box center [450, 371] width 26 height 20
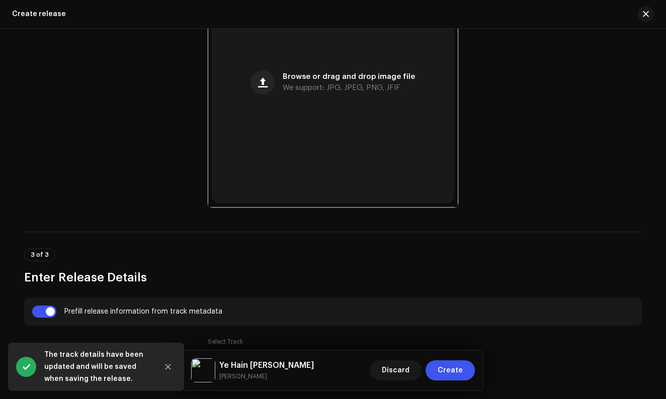
scroll to position [461, 0]
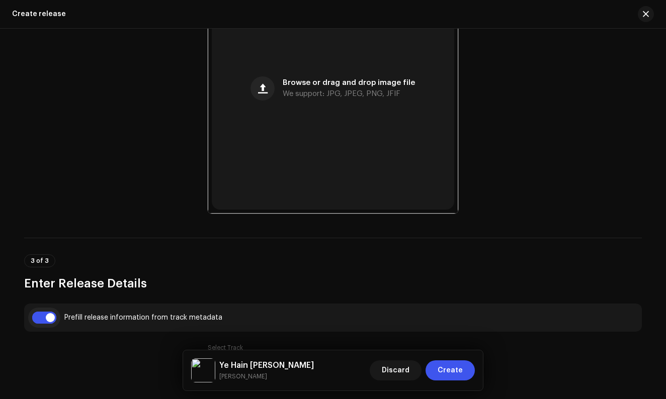
click at [47, 318] on input "checkbox" at bounding box center [44, 318] width 24 height 12
checkbox input "true"
type input "Slow and Reverb"
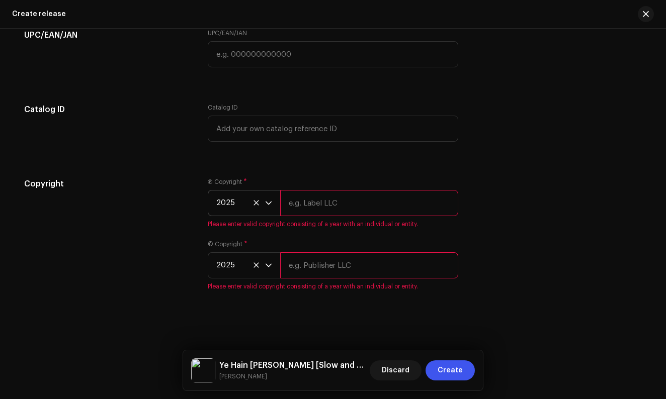
scroll to position [1720, 0]
click at [337, 204] on input "text" at bounding box center [369, 203] width 178 height 26
type input "The Nasheed Studio"
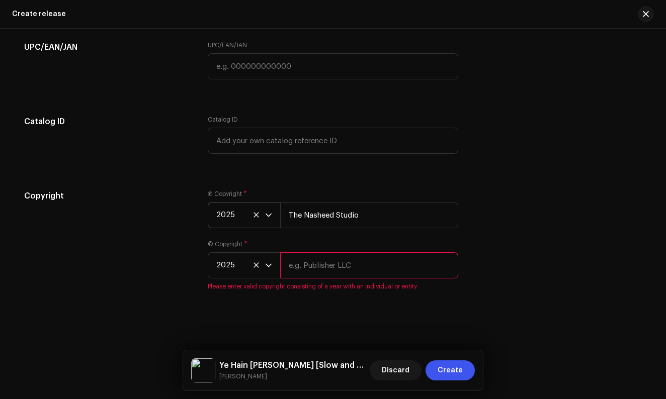
scroll to position [1708, 0]
click at [337, 257] on input "text" at bounding box center [369, 265] width 178 height 26
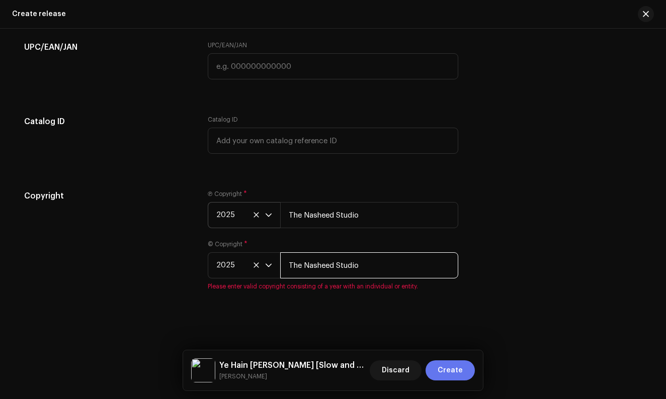
type input "The Nasheed Studio"
click at [452, 369] on span "Create" at bounding box center [450, 371] width 25 height 20
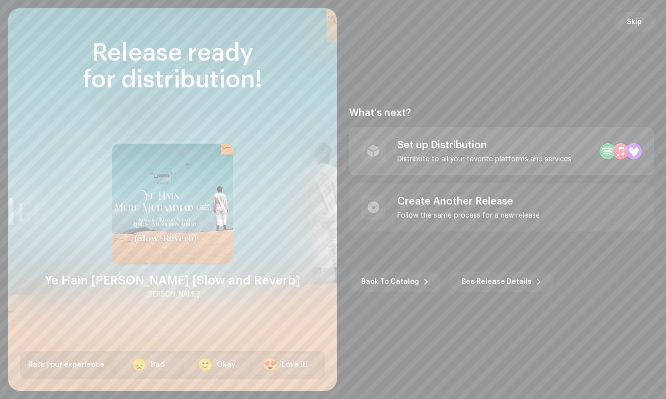
click at [486, 152] on div "Set up Distribution Distribute to all your favorite platforms and services" at bounding box center [484, 151] width 174 height 24
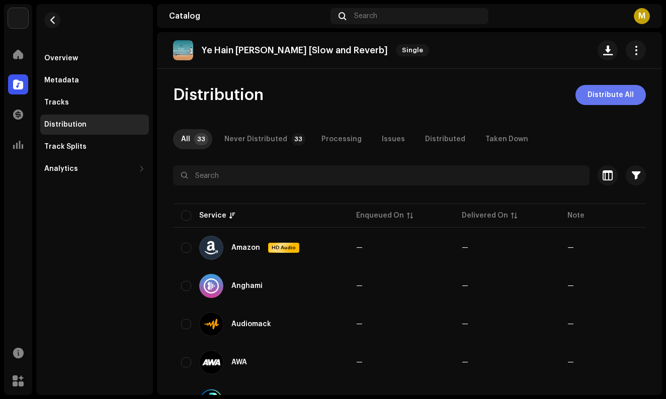
click at [598, 94] on span "Distribute All" at bounding box center [610, 95] width 46 height 20
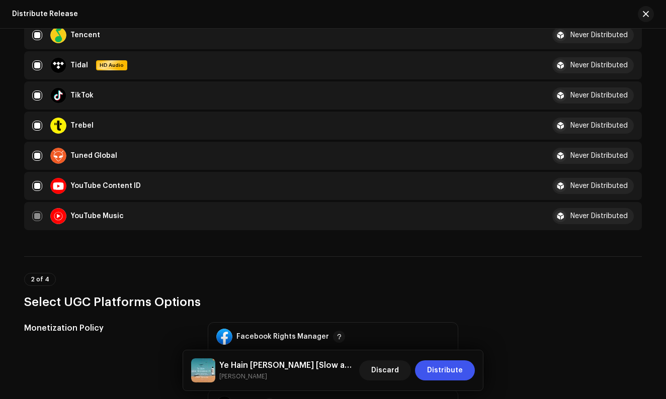
scroll to position [959, 0]
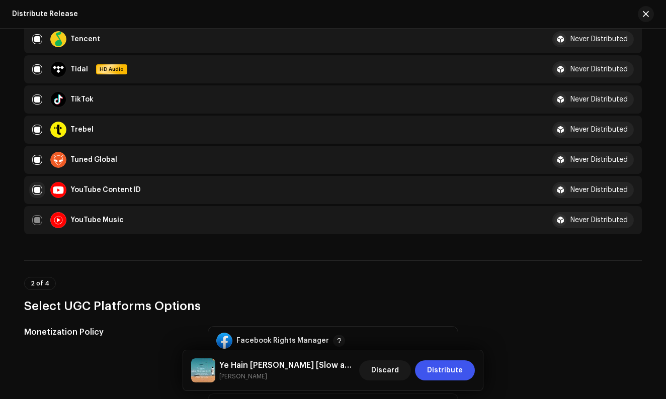
click at [34, 192] on input "checkbox" at bounding box center [37, 190] width 10 height 10
checkbox input "false"
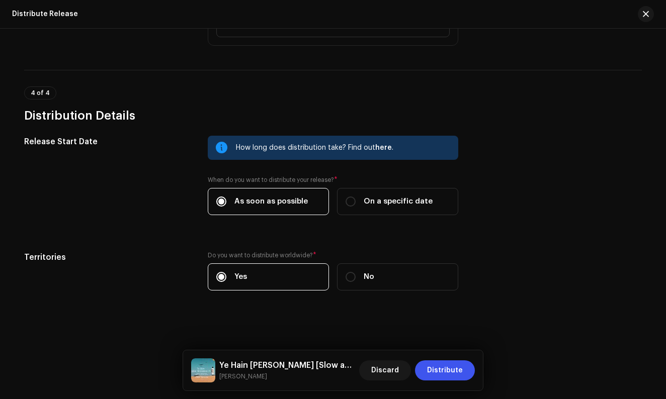
scroll to position [1645, 0]
click at [448, 363] on span "Distribute" at bounding box center [445, 371] width 36 height 20
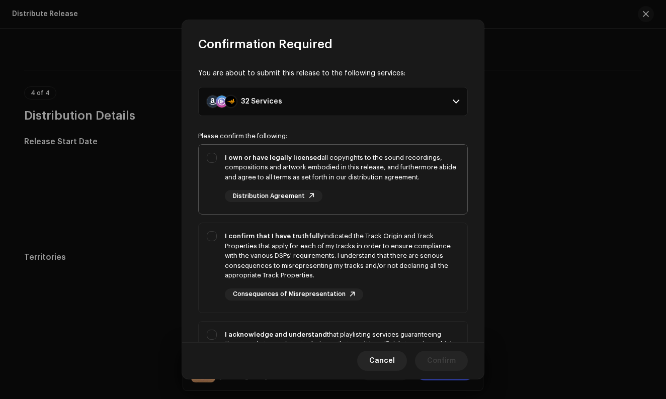
click at [203, 178] on div "I own or have legally licensed all copyrights to the sound recordings, composit…" at bounding box center [333, 178] width 269 height 66
checkbox input "true"
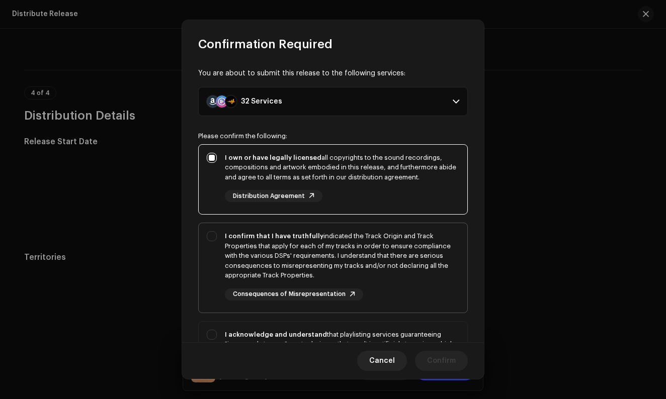
click at [220, 245] on div "I confirm that I have truthfully indicated the Track Origin and Track Propertie…" at bounding box center [333, 265] width 269 height 85
checkbox input "true"
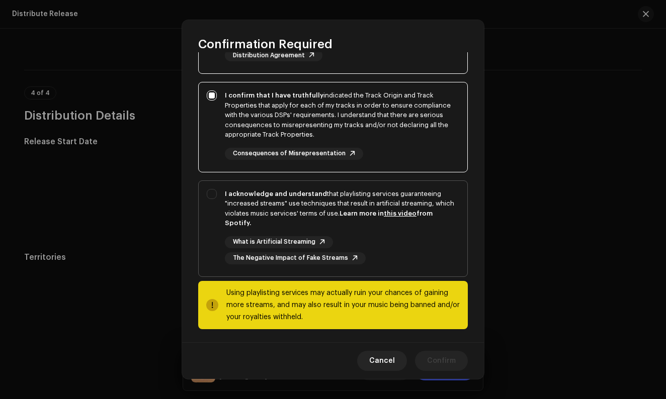
scroll to position [140, 0]
click at [218, 208] on div "I acknowledge and understand that playlisting services guaranteeing "increased …" at bounding box center [333, 228] width 269 height 92
checkbox input "true"
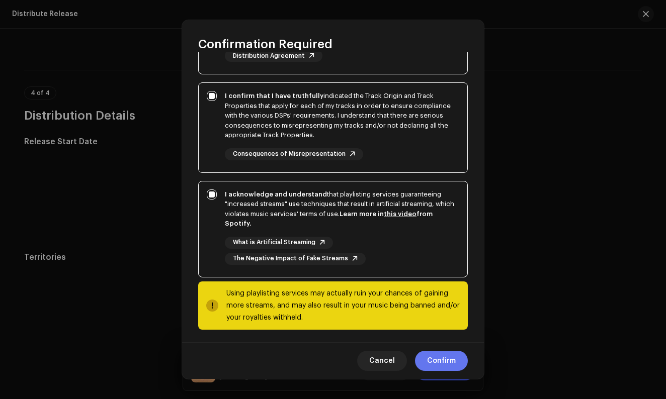
click at [446, 366] on span "Confirm" at bounding box center [441, 361] width 29 height 20
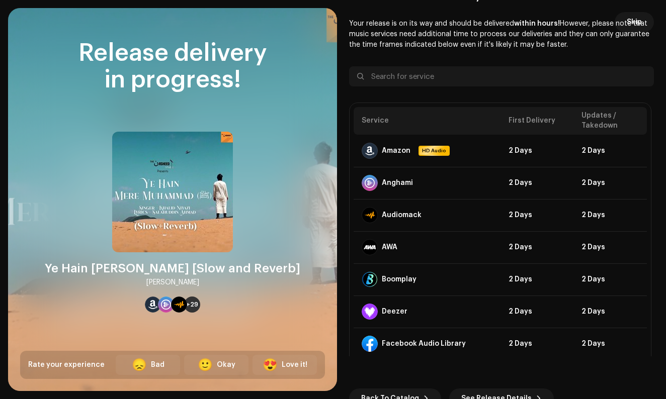
click at [583, 61] on div "DSP Guidelines for Delivery Lead Time Your release is on its way and should be …" at bounding box center [501, 173] width 305 height 366
